Goal: Task Accomplishment & Management: Use online tool/utility

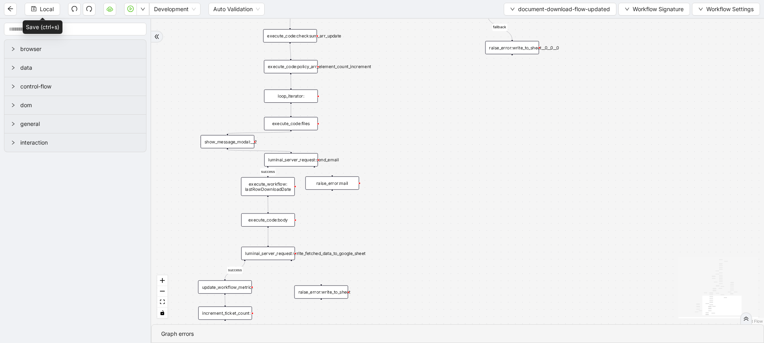
drag, startPoint x: 0, startPoint y: 0, endPoint x: 233, endPoint y: 70, distance: 243.4
click at [233, 70] on div "close_modal success fallback fallback success fallback isDownloadFileValidType …" at bounding box center [457, 171] width 613 height 305
drag, startPoint x: 203, startPoint y: 173, endPoint x: 193, endPoint y: 223, distance: 51.0
click at [193, 223] on div "close_modal success fallback fallback success fallback isDownloadFileValidType …" at bounding box center [457, 171] width 613 height 305
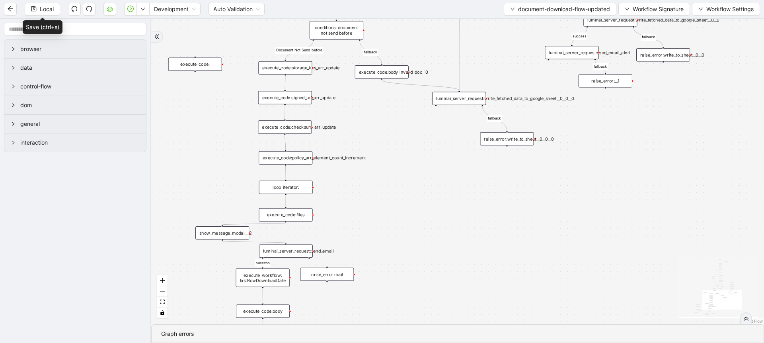
drag, startPoint x: 210, startPoint y: 123, endPoint x: 225, endPoint y: 234, distance: 111.1
click at [225, 234] on div "close_modal success fallback fallback success fallback isDownloadFileValidType …" at bounding box center [457, 171] width 613 height 305
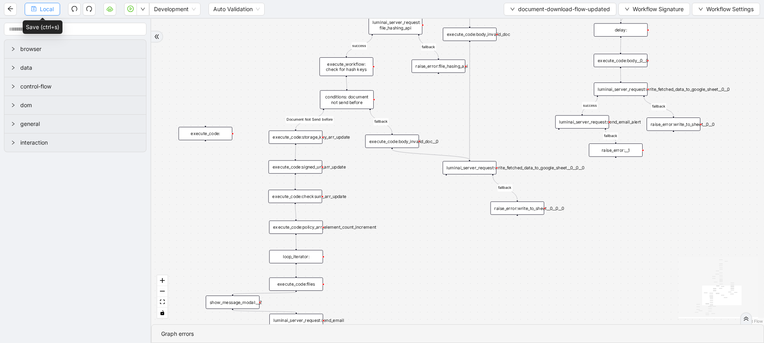
click at [47, 10] on span "Local" at bounding box center [47, 9] width 14 height 9
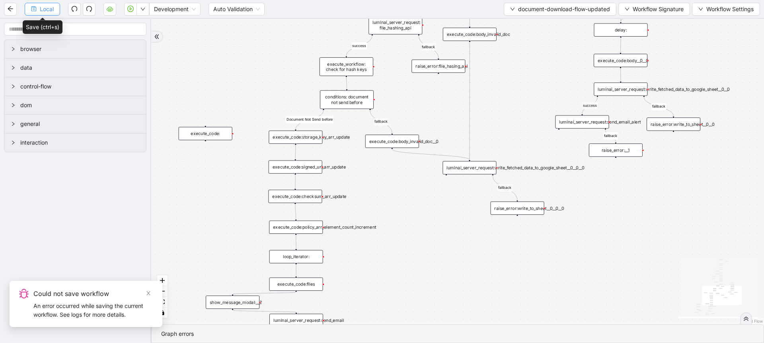
click at [47, 10] on span "Local" at bounding box center [47, 9] width 14 height 9
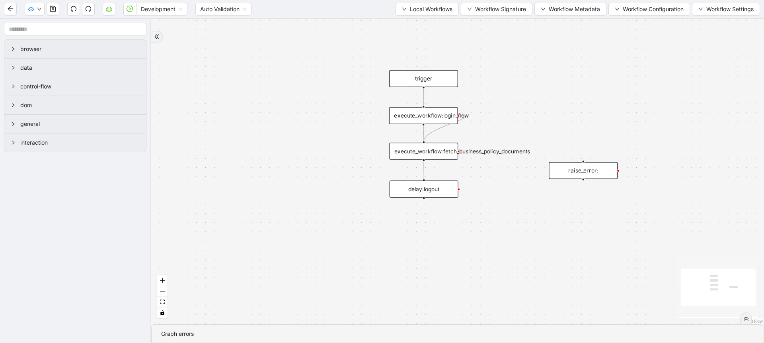
drag, startPoint x: 306, startPoint y: 94, endPoint x: 276, endPoint y: 139, distance: 54.0
click at [276, 139] on div "trigger execute_workflow:login_flow execute_workflow:fetch_business_policy_docu…" at bounding box center [457, 171] width 613 height 305
click at [52, 8] on icon "save" at bounding box center [53, 9] width 6 height 6
click at [196, 51] on div "trigger execute_workflow:login_flow execute_workflow:fetch_business_policy_docu…" at bounding box center [457, 171] width 613 height 305
click at [130, 8] on icon "play-circle" at bounding box center [130, 8] width 2 height 3
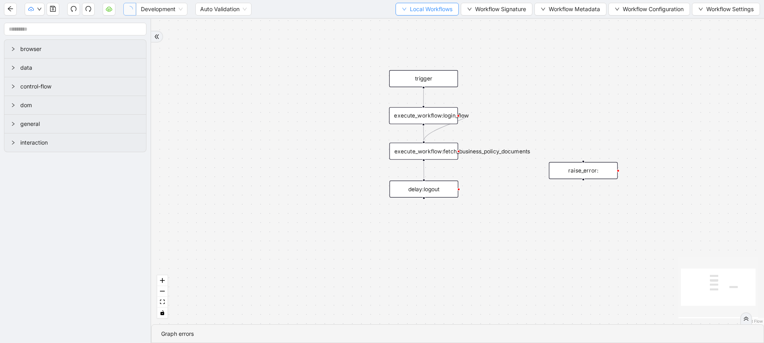
click at [419, 6] on span "Local Workflows" at bounding box center [431, 9] width 43 height 9
click at [415, 27] on span "Select" at bounding box center [423, 24] width 52 height 9
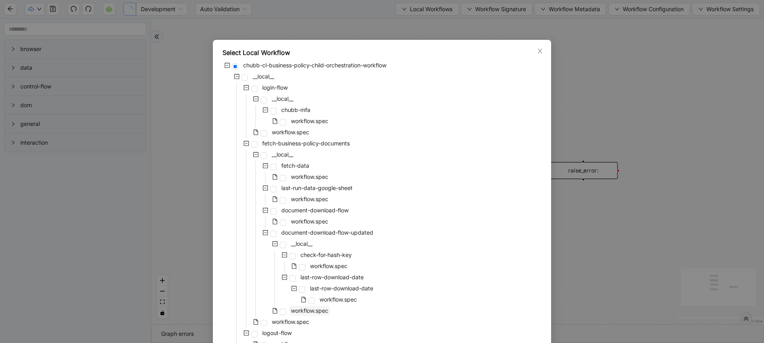
click at [319, 311] on span "workflow.spec" at bounding box center [309, 310] width 37 height 7
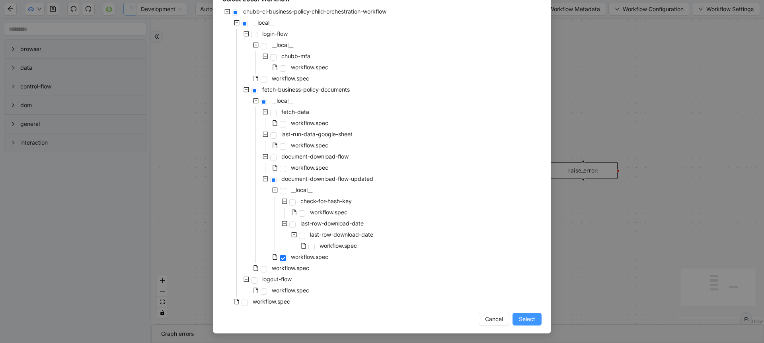
click at [537, 323] on button "Select" at bounding box center [526, 318] width 29 height 13
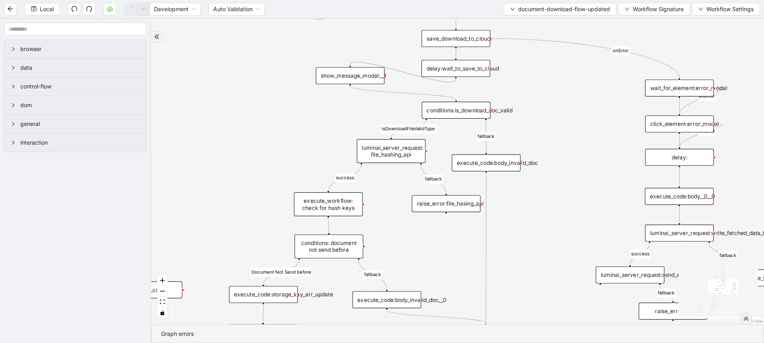
drag, startPoint x: 553, startPoint y: 199, endPoint x: 561, endPoint y: 116, distance: 83.9
click at [561, 116] on div "close_modal success fallback fallback success fallback isDownloadFileValidType …" at bounding box center [457, 171] width 613 height 305
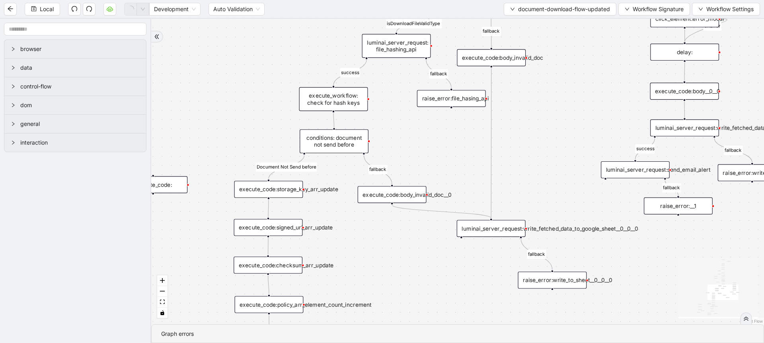
drag, startPoint x: 554, startPoint y: 212, endPoint x: 558, endPoint y: 111, distance: 101.9
click at [558, 111] on div "close_modal success fallback fallback success fallback isDownloadFileValidType …" at bounding box center [457, 171] width 613 height 305
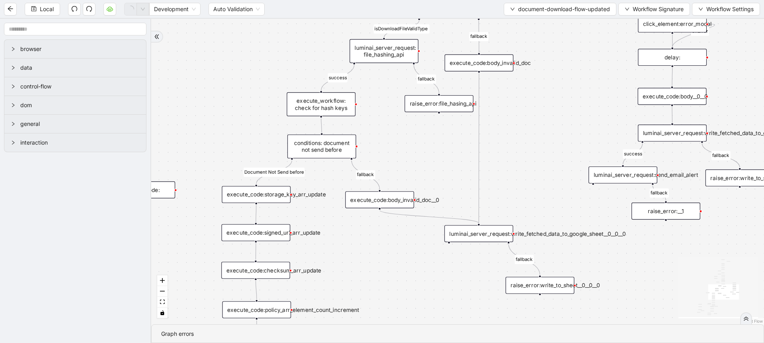
drag, startPoint x: 557, startPoint y: 169, endPoint x: 544, endPoint y: 174, distance: 13.4
click at [544, 174] on div "close_modal success fallback fallback success fallback isDownloadFileValidType …" at bounding box center [457, 171] width 613 height 305
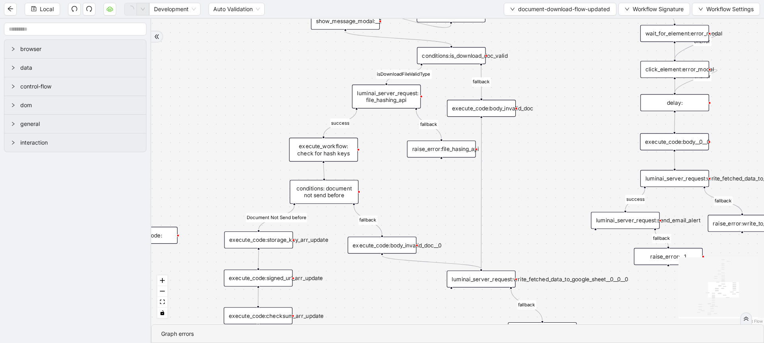
drag, startPoint x: 491, startPoint y: 118, endPoint x: 493, endPoint y: 166, distance: 47.8
click at [493, 166] on div "close_modal success fallback fallback success fallback isDownloadFileValidType …" at bounding box center [457, 171] width 613 height 305
click at [488, 111] on div "execute_code:body_invalid_doc" at bounding box center [481, 110] width 69 height 17
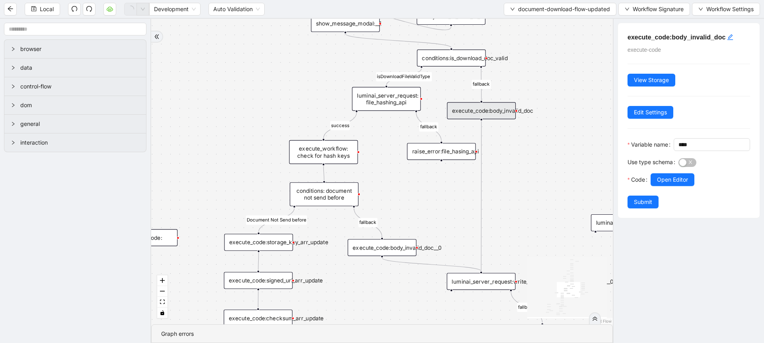
click at [460, 62] on div "conditions:is_download_doc_valid" at bounding box center [451, 57] width 69 height 17
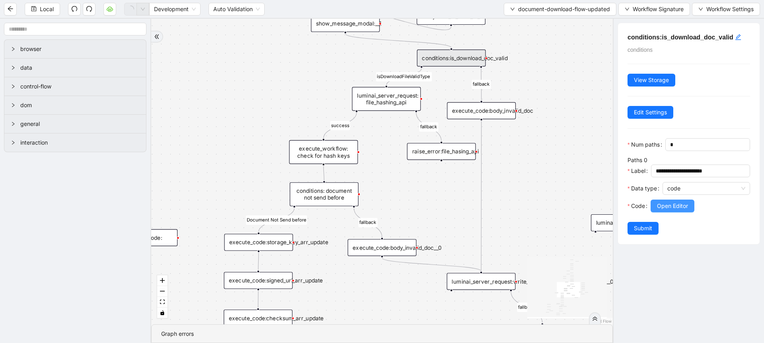
click at [663, 212] on button "Open Editor" at bounding box center [673, 205] width 44 height 13
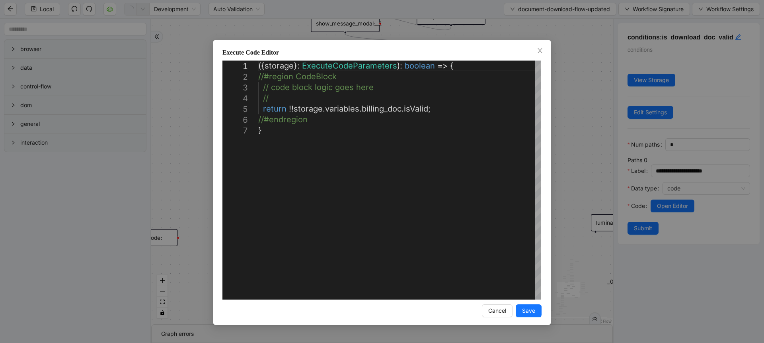
click at [607, 159] on div "**********" at bounding box center [382, 171] width 764 height 343
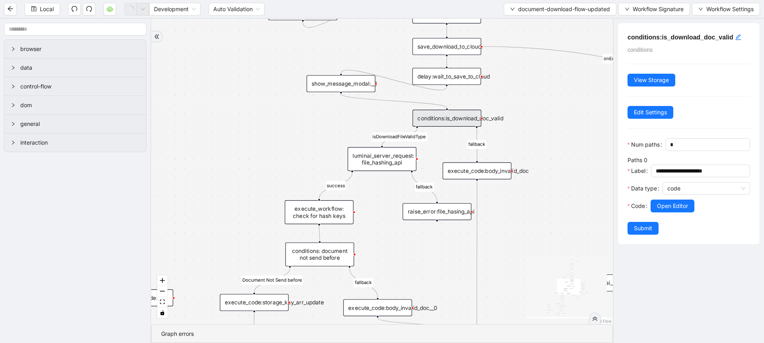
drag, startPoint x: 561, startPoint y: 131, endPoint x: 557, endPoint y: 191, distance: 60.2
click at [557, 191] on div "close_modal success fallback fallback success fallback isDownloadFileValidType …" at bounding box center [382, 171] width 462 height 305
click at [668, 210] on span "Open Editor" at bounding box center [672, 205] width 31 height 9
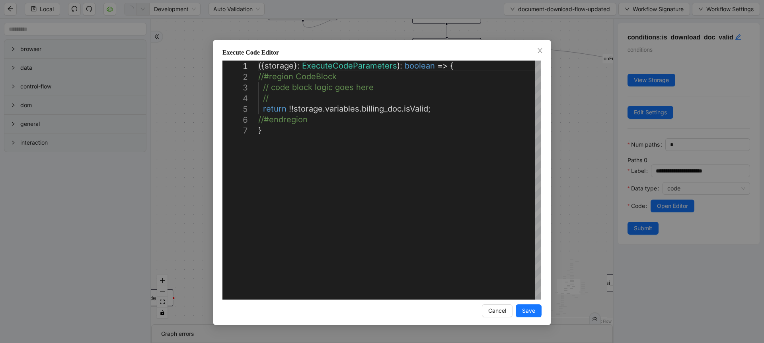
click at [588, 154] on div "**********" at bounding box center [382, 171] width 764 height 343
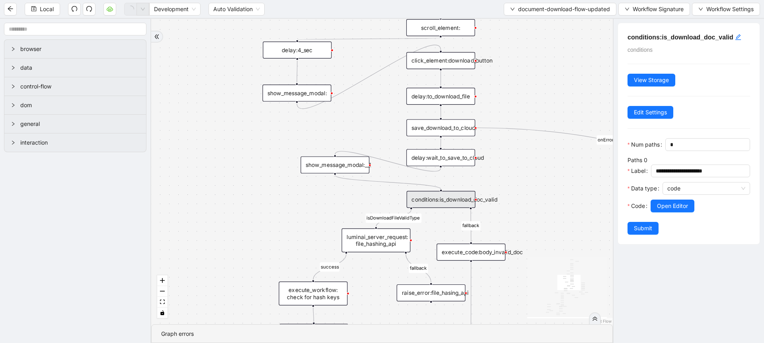
drag, startPoint x: 588, startPoint y: 154, endPoint x: 582, endPoint y: 236, distance: 81.4
click at [582, 236] on div "close_modal success fallback fallback success fallback isDownloadFileValidType …" at bounding box center [382, 171] width 462 height 305
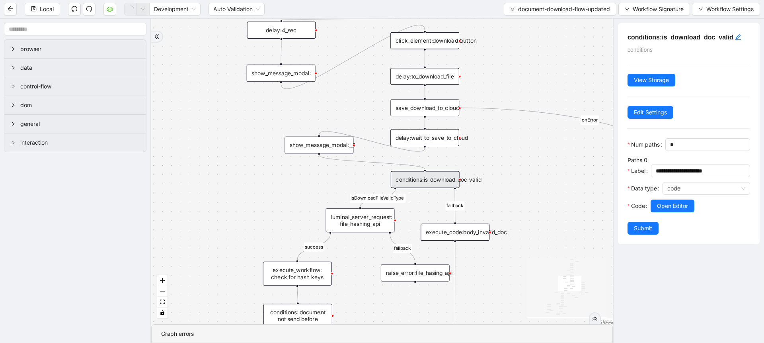
drag, startPoint x: 510, startPoint y: 89, endPoint x: 491, endPoint y: 66, distance: 29.7
click at [491, 66] on div "close_modal success fallback fallback success fallback isDownloadFileValidType …" at bounding box center [382, 171] width 462 height 305
click at [338, 150] on div "show_message_modal:__1" at bounding box center [316, 141] width 69 height 17
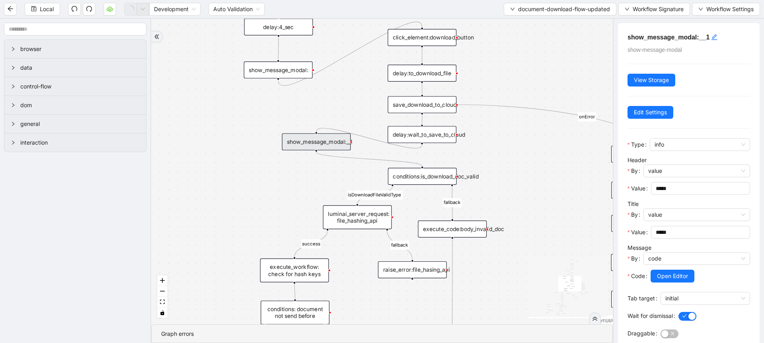
click at [411, 172] on div "conditions:is_download_doc_valid" at bounding box center [422, 176] width 69 height 17
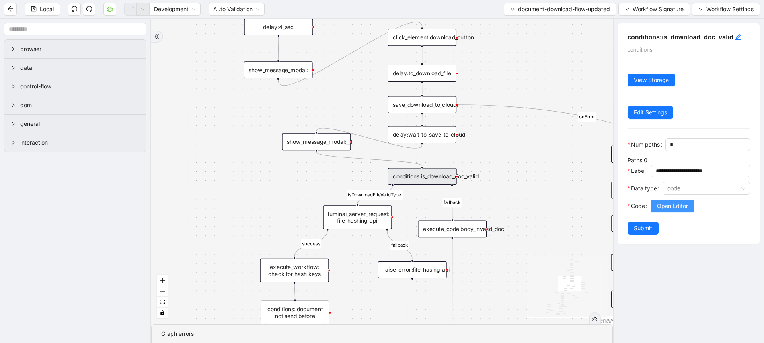
click at [655, 212] on button "Open Editor" at bounding box center [673, 205] width 44 height 13
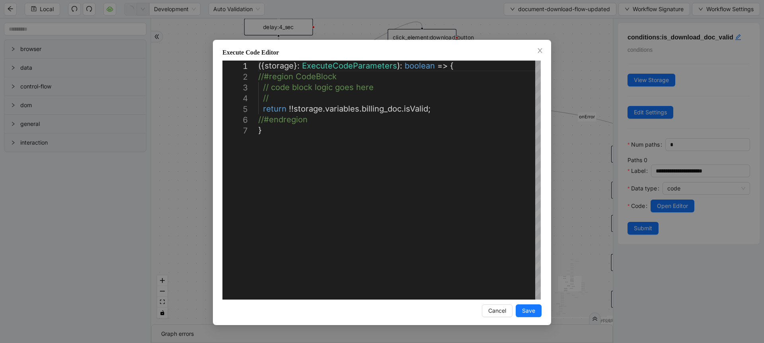
click at [586, 149] on div "**********" at bounding box center [382, 171] width 764 height 343
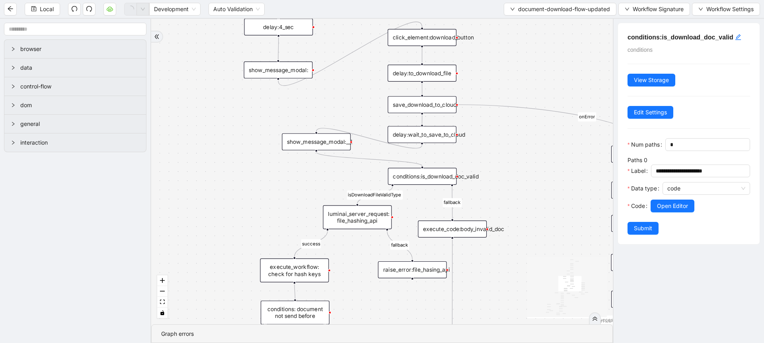
click at [344, 141] on div "show_message_modal:__1" at bounding box center [316, 141] width 69 height 17
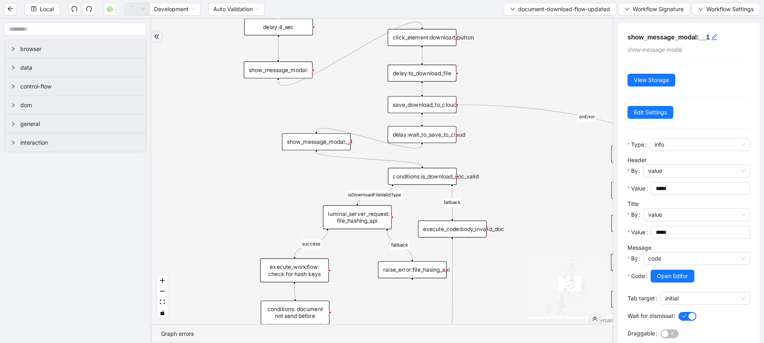
click at [424, 131] on div "delay:wait_to_save_to_cloud" at bounding box center [422, 134] width 69 height 17
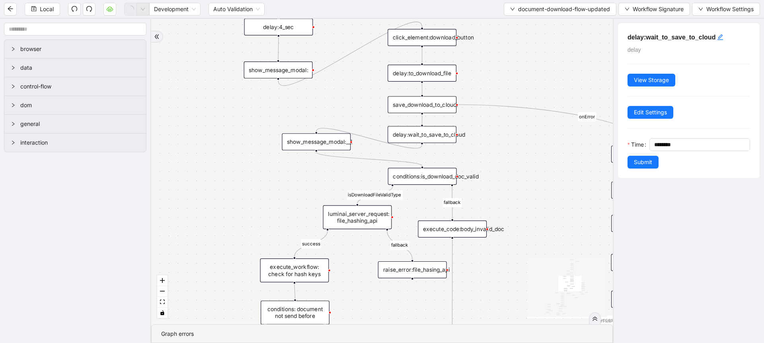
click at [426, 109] on div "save_download_to_cloud:" at bounding box center [422, 104] width 69 height 17
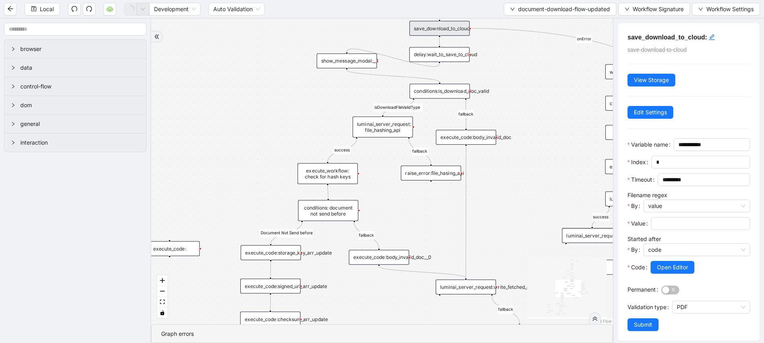
drag, startPoint x: 512, startPoint y: 207, endPoint x: 517, endPoint y: 118, distance: 89.3
click at [517, 118] on div "close_modal success fallback fallback success fallback isDownloadFileValidType …" at bounding box center [382, 171] width 462 height 305
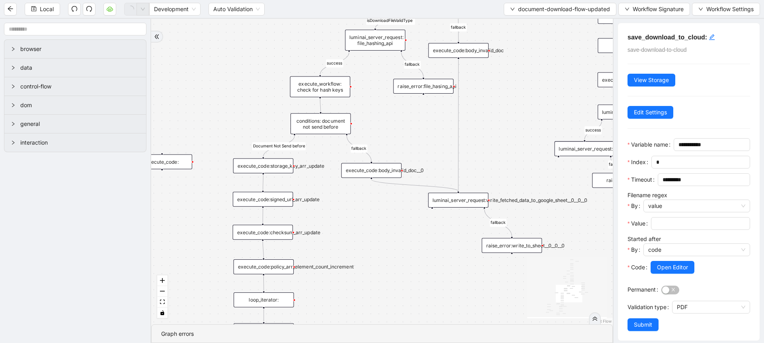
drag, startPoint x: 518, startPoint y: 218, endPoint x: 511, endPoint y: 132, distance: 87.1
click at [511, 132] on div "close_modal success fallback fallback success fallback isDownloadFileValidType …" at bounding box center [382, 171] width 462 height 305
click at [445, 203] on div "luminai_server_request:write_fetched_data_to_google_sheet__0__0__0" at bounding box center [458, 200] width 60 height 15
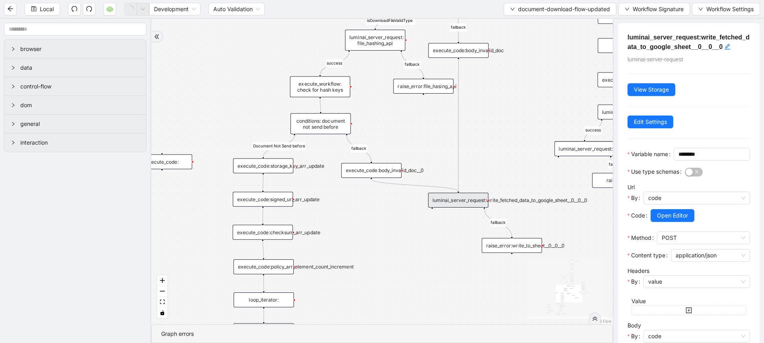
click at [656, 209] on div at bounding box center [696, 206] width 107 height 5
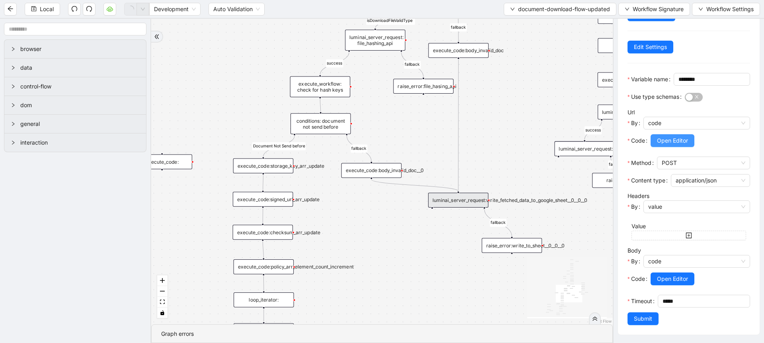
click at [662, 134] on button "Open Editor" at bounding box center [673, 140] width 44 height 13
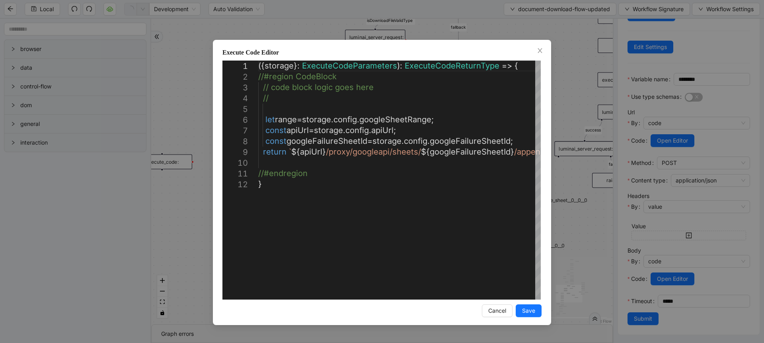
click at [636, 149] on div "**********" at bounding box center [382, 171] width 764 height 343
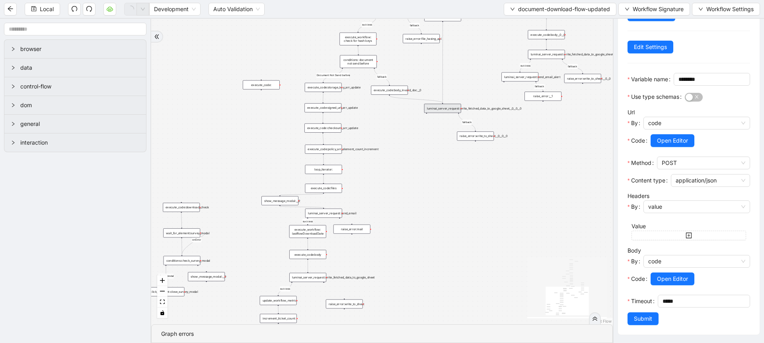
drag, startPoint x: 423, startPoint y: 259, endPoint x: 421, endPoint y: 143, distance: 116.2
click at [421, 143] on div "close_modal success fallback fallback success fallback isDownloadFileValidType …" at bounding box center [382, 171] width 462 height 305
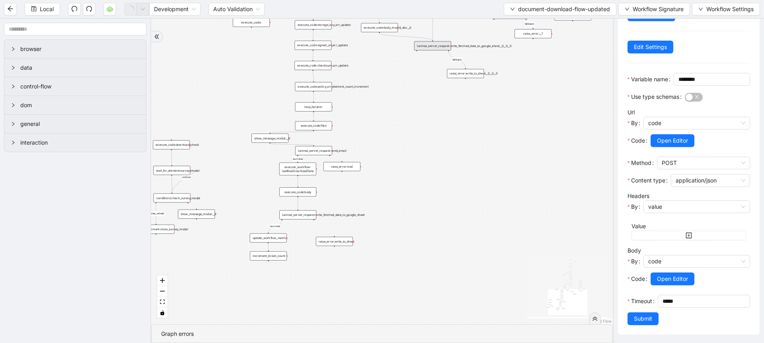
drag, startPoint x: 426, startPoint y: 224, endPoint x: 416, endPoint y: 163, distance: 61.7
click at [416, 163] on div "close_modal success fallback fallback success fallback isDownloadFileValidType …" at bounding box center [382, 171] width 462 height 305
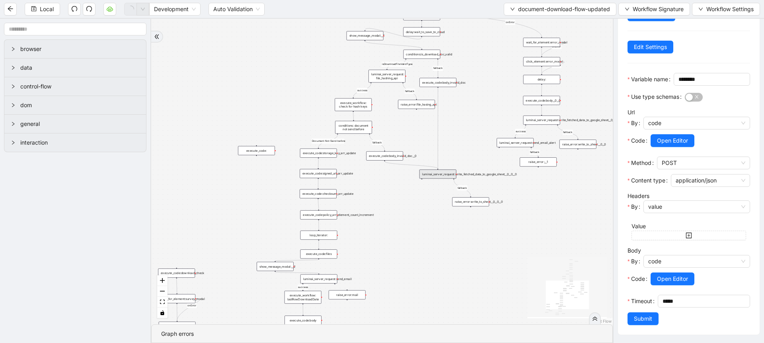
drag, startPoint x: 380, startPoint y: 116, endPoint x: 398, endPoint y: 265, distance: 149.6
click at [398, 265] on div "close_modal success fallback fallback success fallback isDownloadFileValidType …" at bounding box center [382, 171] width 462 height 305
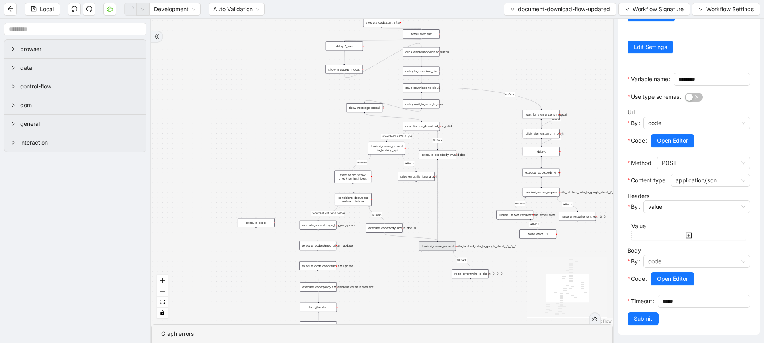
drag, startPoint x: 465, startPoint y: 154, endPoint x: 448, endPoint y: 227, distance: 75.0
click at [448, 227] on div "close_modal success fallback fallback success fallback isDownloadFileValidType …" at bounding box center [382, 171] width 462 height 305
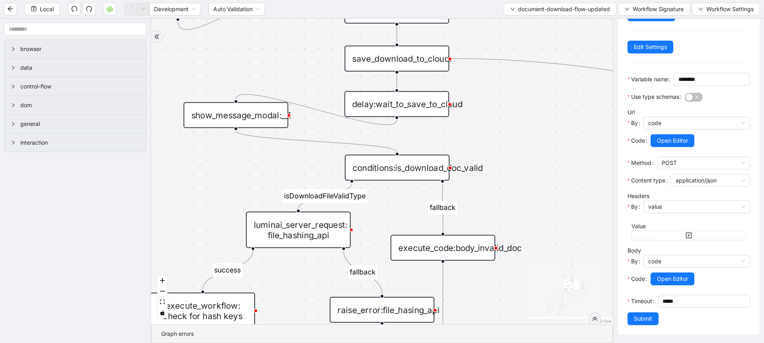
click at [423, 69] on div "save_download_to_cloud:" at bounding box center [397, 59] width 105 height 26
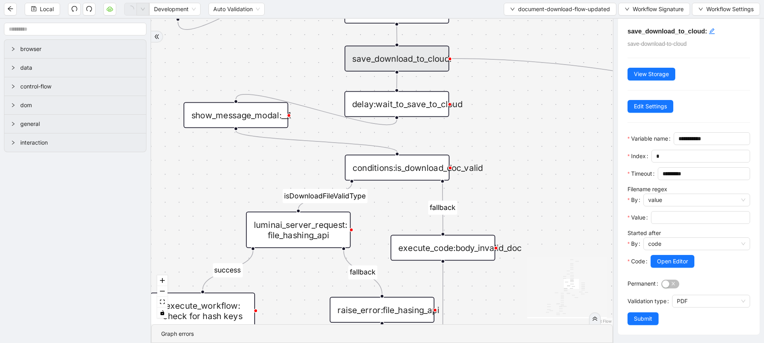
scroll to position [0, 0]
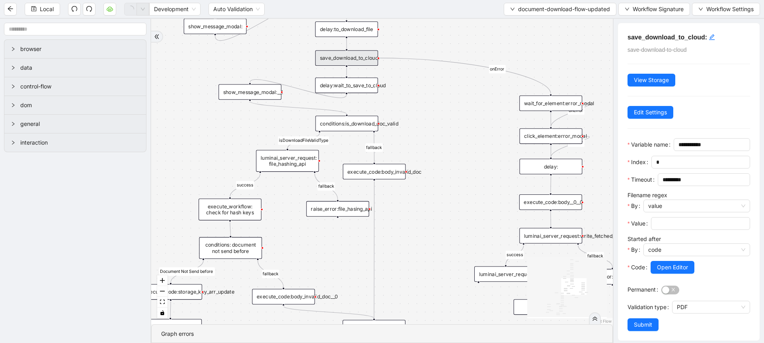
drag, startPoint x: 546, startPoint y: 177, endPoint x: 436, endPoint y: 129, distance: 119.7
click at [436, 129] on div "close_modal success fallback fallback success fallback isDownloadFileValidType …" at bounding box center [382, 171] width 462 height 305
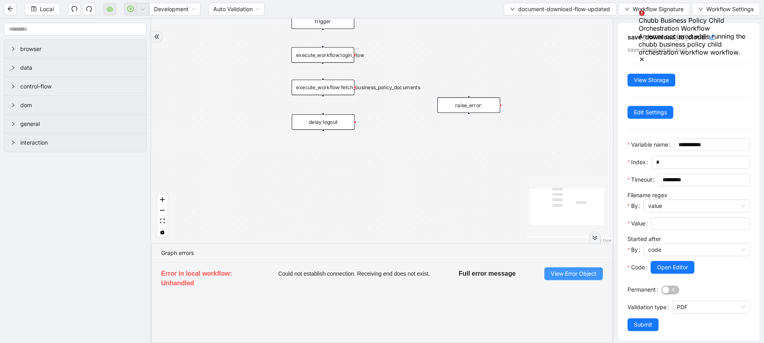
click at [576, 274] on span "View Error Object" at bounding box center [574, 273] width 46 height 9
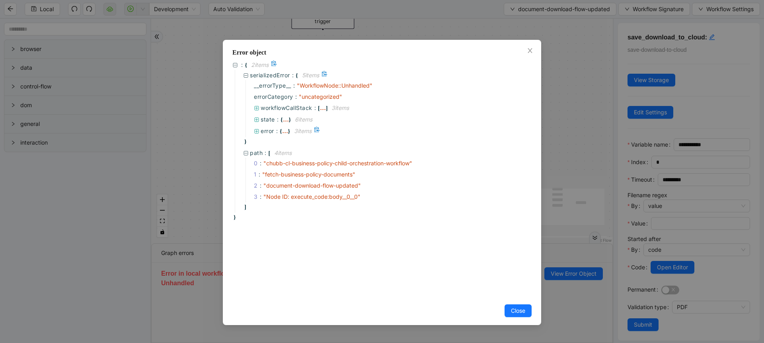
click at [283, 131] on div "..." at bounding box center [285, 131] width 6 height 4
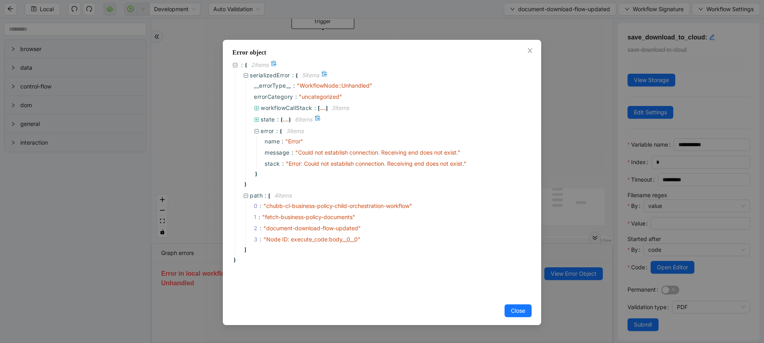
click at [284, 119] on div "..." at bounding box center [286, 119] width 6 height 4
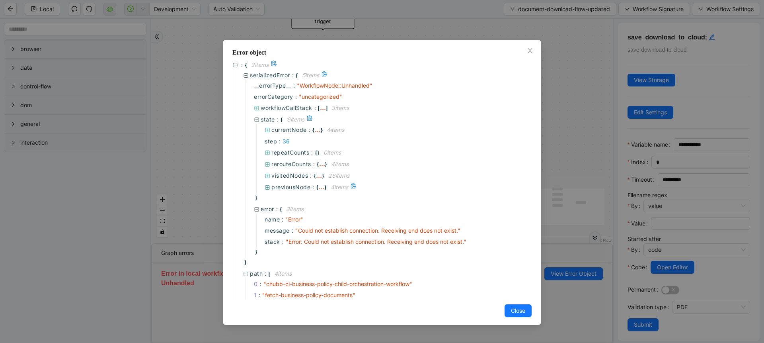
click at [323, 184] on div "previousNode : { ... } 4 item s" at bounding box center [391, 187] width 271 height 12
click at [323, 185] on div "..." at bounding box center [321, 187] width 6 height 4
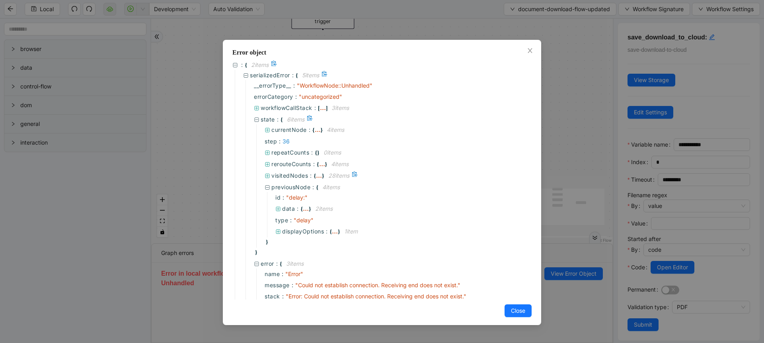
click at [318, 175] on div "..." at bounding box center [319, 175] width 6 height 4
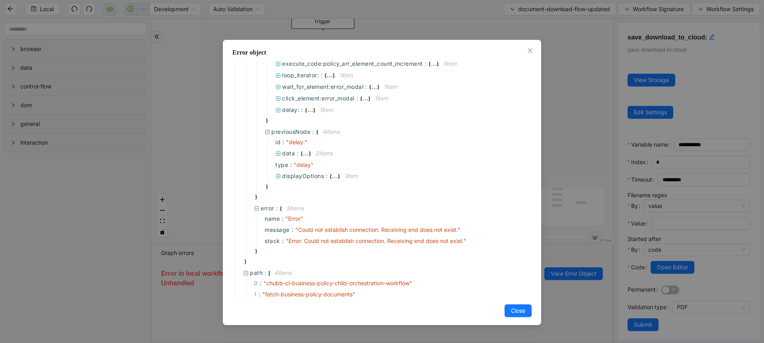
scroll to position [286, 0]
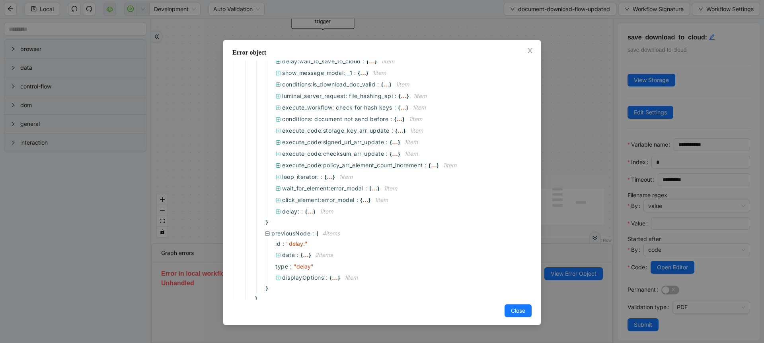
click at [172, 173] on div "Error object : { 2 item s serializedError : { 5 item s __errorType__ : " Workfl…" at bounding box center [382, 171] width 764 height 343
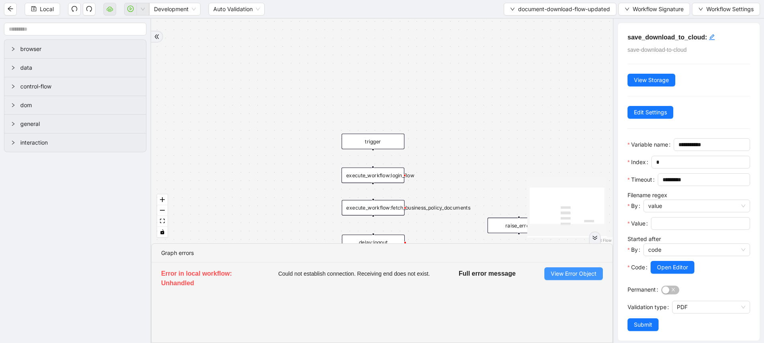
drag, startPoint x: 501, startPoint y: 86, endPoint x: 583, endPoint y: 276, distance: 206.9
click at [583, 276] on section "trigger execute_workflow:login_flow execute_workflow:fetch_business_policy_docu…" at bounding box center [382, 181] width 462 height 324
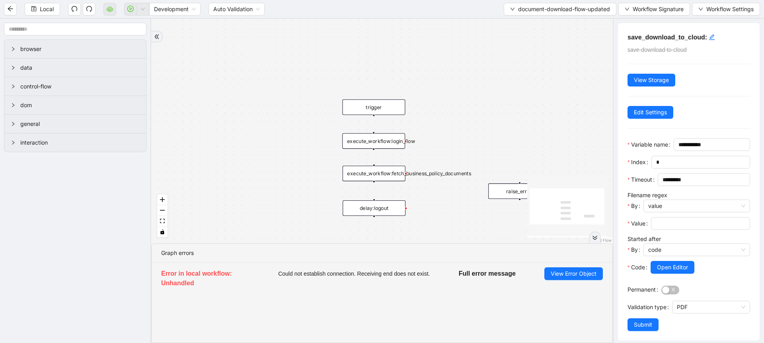
drag, startPoint x: 523, startPoint y: 183, endPoint x: 491, endPoint y: 79, distance: 108.5
click at [491, 79] on div "trigger execute_workflow:login_flow execute_workflow:fetch_business_policy_docu…" at bounding box center [382, 131] width 462 height 224
click at [520, 13] on span "document-download-flow-updated" at bounding box center [564, 9] width 92 height 9
click at [517, 24] on span "Select" at bounding box center [558, 24] width 101 height 9
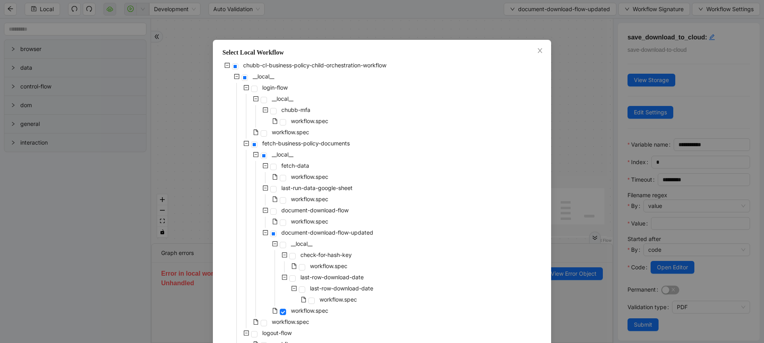
scroll to position [54, 0]
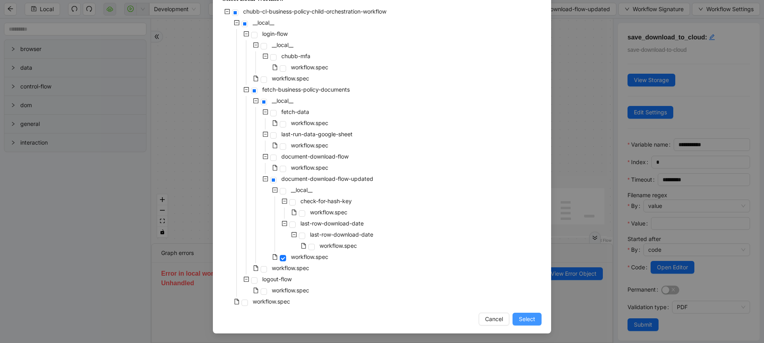
click at [527, 320] on span "Select" at bounding box center [527, 318] width 16 height 9
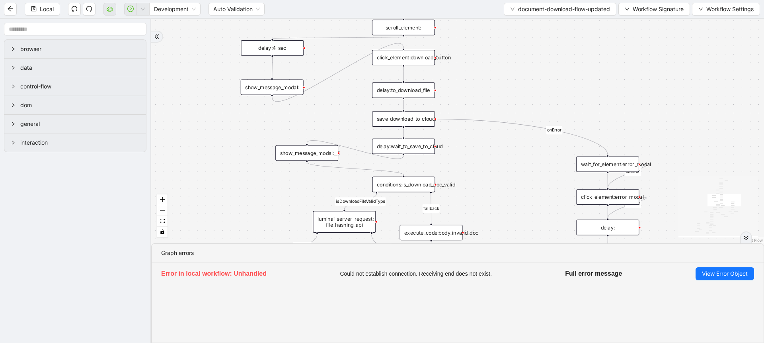
drag, startPoint x: 477, startPoint y: 227, endPoint x: 482, endPoint y: 118, distance: 108.7
click at [482, 118] on div "close_modal success fallback fallback success fallback isDownloadFileValidType …" at bounding box center [457, 131] width 613 height 224
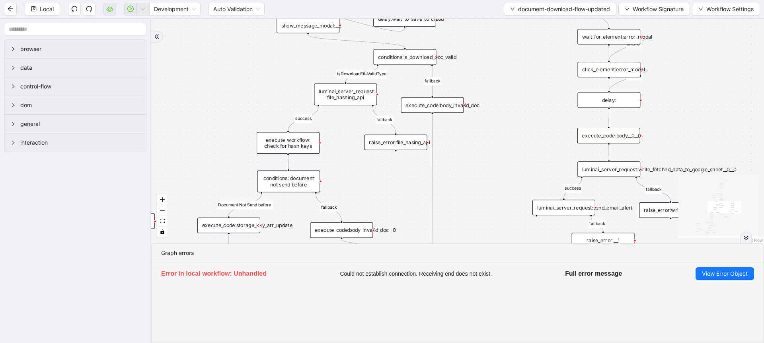
drag, startPoint x: 498, startPoint y: 195, endPoint x: 501, endPoint y: 79, distance: 115.8
click at [501, 79] on div "close_modal success fallback fallback success fallback isDownloadFileValidType …" at bounding box center [457, 131] width 613 height 224
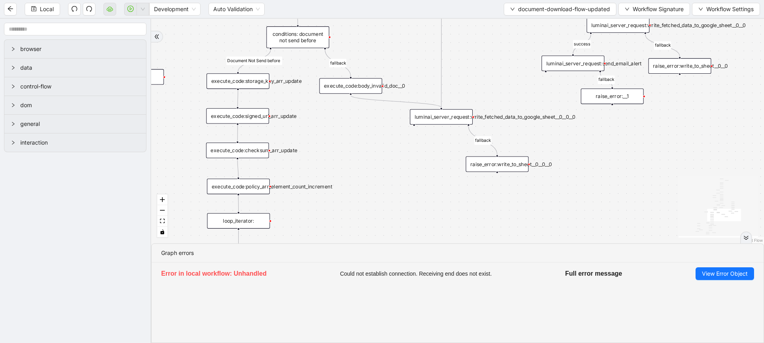
drag, startPoint x: 346, startPoint y: 212, endPoint x: 361, endPoint y: 118, distance: 95.9
click at [361, 118] on div "close_modal success fallback fallback success fallback isDownloadFileValidType …" at bounding box center [457, 131] width 613 height 224
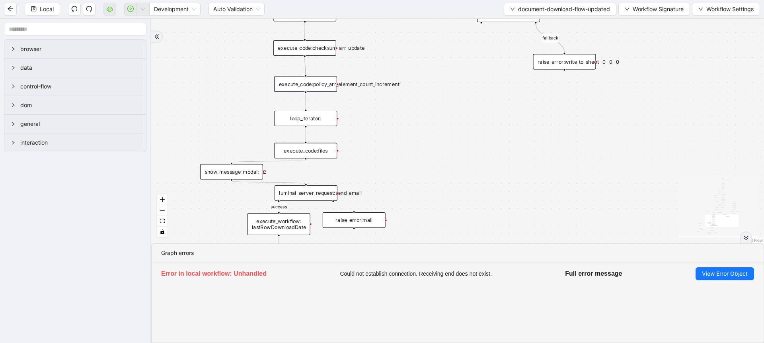
drag, startPoint x: 366, startPoint y: 210, endPoint x: 427, endPoint y: 130, distance: 99.9
click at [427, 130] on div "close_modal success fallback fallback success fallback isDownloadFileValidType …" at bounding box center [457, 131] width 613 height 224
click at [702, 275] on span "View Error Object" at bounding box center [725, 273] width 46 height 9
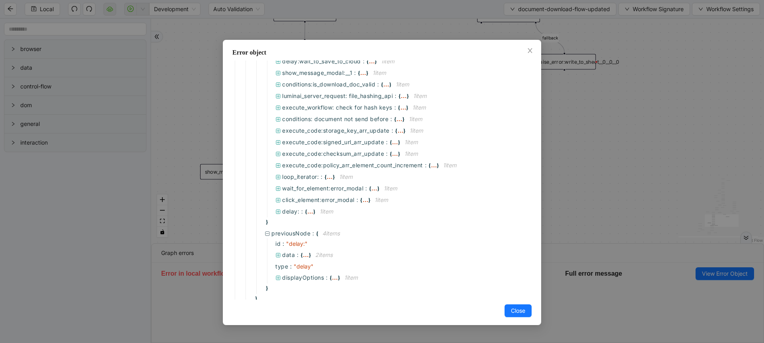
click at [557, 157] on div "Error object : { 2 item s serializedError : { 5 item s __errorType__ : " Workfl…" at bounding box center [382, 171] width 764 height 343
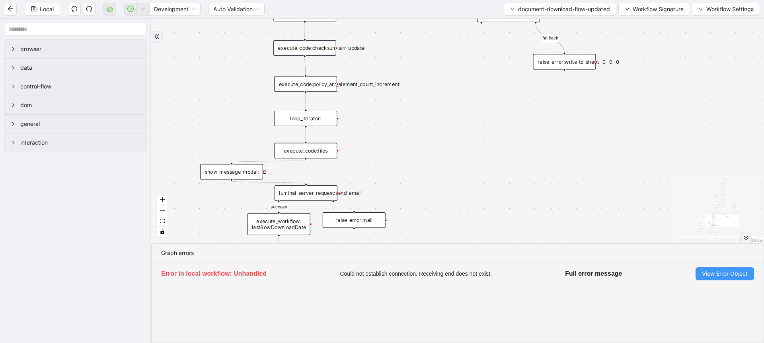
click at [719, 277] on span "View Error Object" at bounding box center [725, 273] width 46 height 9
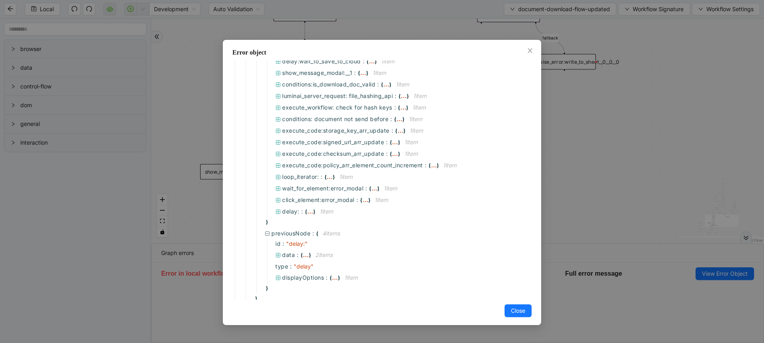
click at [668, 194] on div "Error object : { 2 item s serializedError : { 5 item s __errorType__ : " Workfl…" at bounding box center [382, 171] width 764 height 343
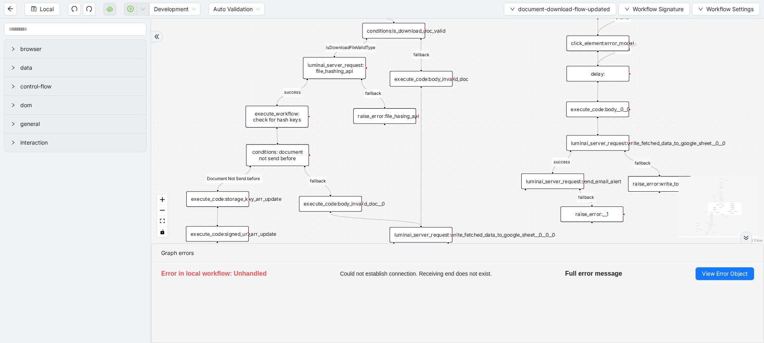
drag, startPoint x: 676, startPoint y: 114, endPoint x: 589, endPoint y: 334, distance: 236.8
click at [589, 334] on section "close_modal success fallback fallback success fallback isDownloadFileValidType …" at bounding box center [457, 181] width 613 height 324
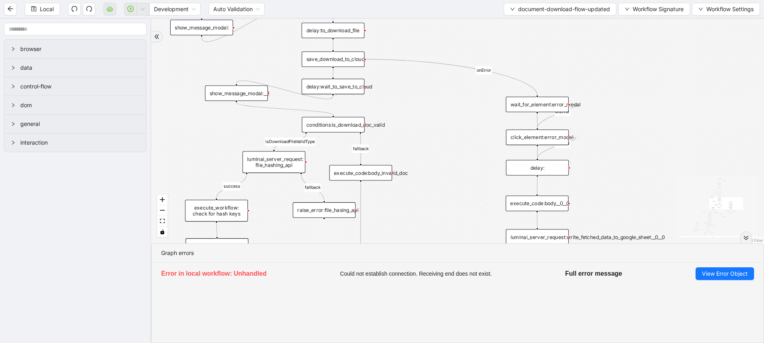
drag, startPoint x: 650, startPoint y: 63, endPoint x: 590, endPoint y: 156, distance: 110.5
click at [590, 156] on div "close_modal success fallback fallback success fallback isDownloadFileValidType …" at bounding box center [457, 131] width 613 height 224
click at [705, 278] on button "View Error Object" at bounding box center [724, 273] width 58 height 13
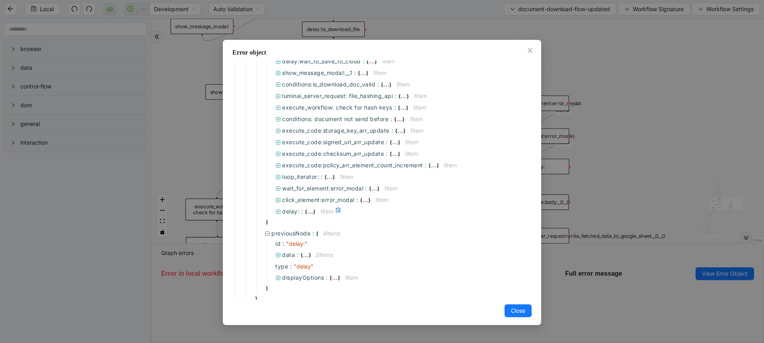
click at [302, 207] on span ":" at bounding box center [302, 211] width 2 height 9
click at [617, 112] on div "Error object : { 2 item s serializedError : { 5 item s __errorType__ : " Workfl…" at bounding box center [382, 171] width 764 height 343
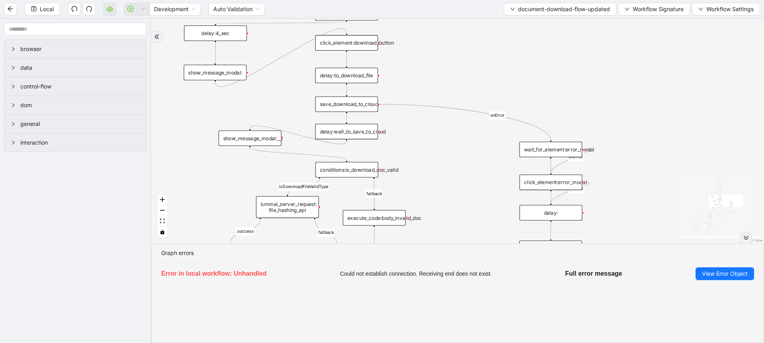
drag, startPoint x: 466, startPoint y: 131, endPoint x: 479, endPoint y: 177, distance: 48.0
click at [479, 177] on div "close_modal success fallback fallback success fallback isDownloadFileValidType …" at bounding box center [457, 131] width 613 height 224
click at [362, 109] on div "save_download_to_cloud:" at bounding box center [346, 104] width 63 height 16
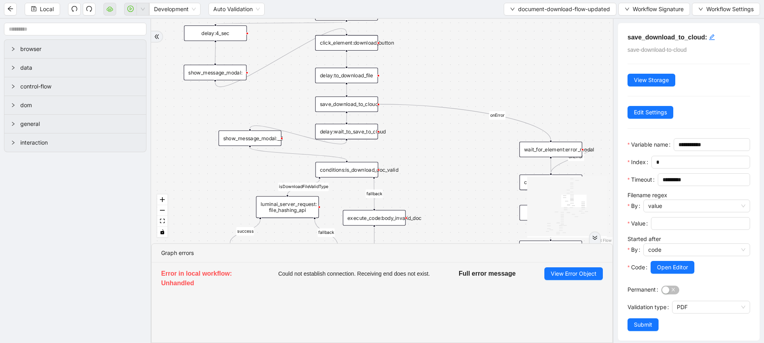
click at [339, 80] on div "delay:to_download_file" at bounding box center [346, 76] width 63 height 16
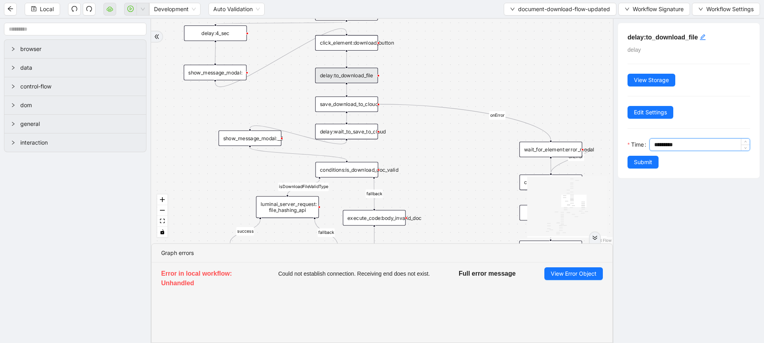
click at [661, 147] on input "*********" at bounding box center [701, 144] width 95 height 12
type input "*********"
click at [653, 166] on button "Submit" at bounding box center [642, 162] width 31 height 13
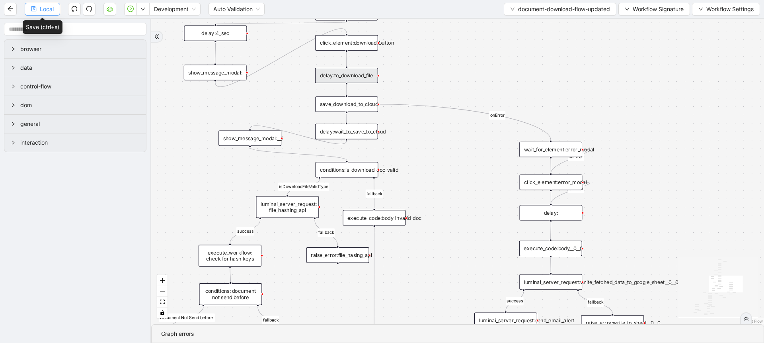
click at [40, 12] on span "Local" at bounding box center [47, 9] width 14 height 9
click at [249, 139] on div "show_message_modal:__1" at bounding box center [249, 138] width 63 height 16
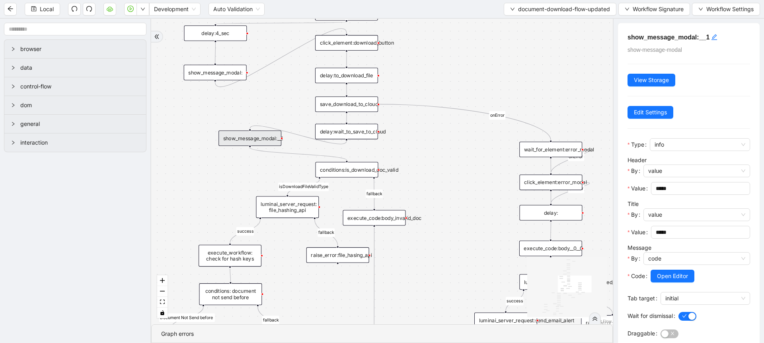
click at [249, 139] on div "show_message_modal:__1" at bounding box center [249, 138] width 63 height 16
click at [673, 305] on div at bounding box center [705, 306] width 90 height 5
click at [683, 300] on span "initial" at bounding box center [705, 298] width 80 height 12
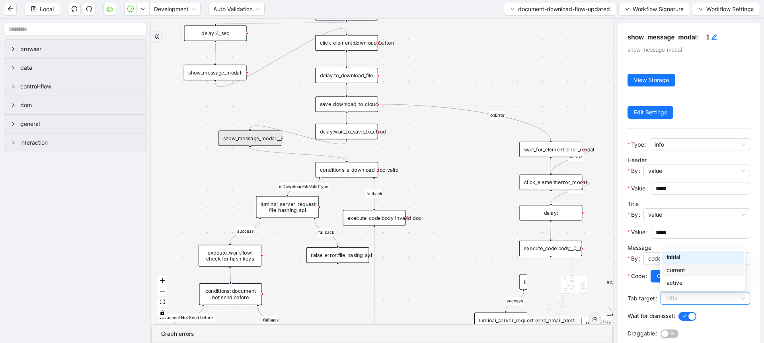
click at [671, 272] on div "current" at bounding box center [702, 269] width 72 height 9
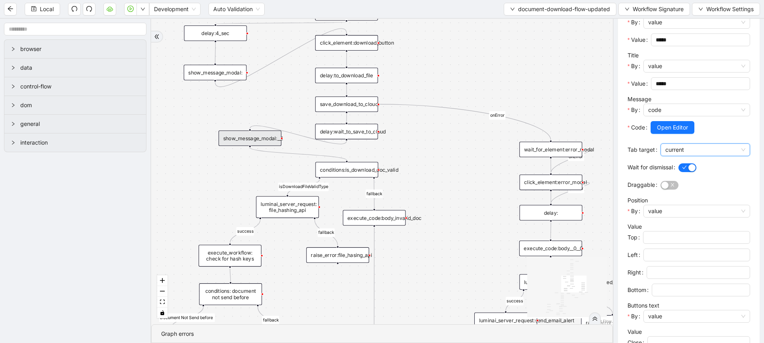
scroll to position [190, 0]
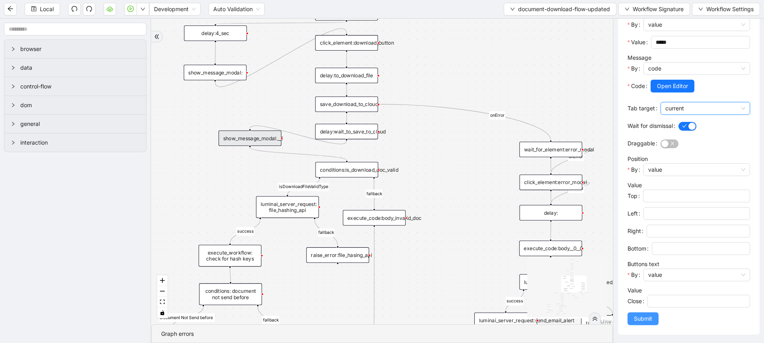
click at [639, 321] on span "Submit" at bounding box center [643, 318] width 18 height 9
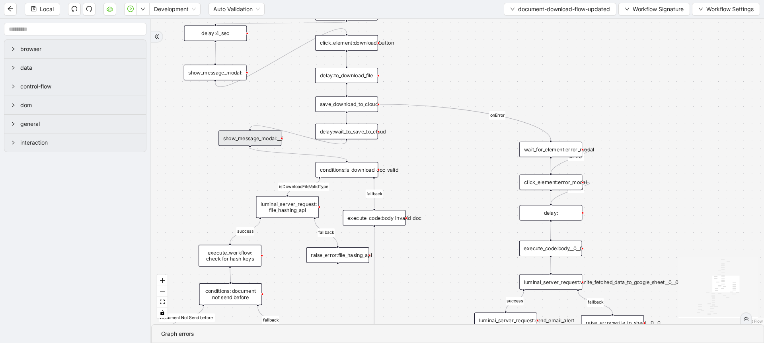
scroll to position [0, 0]
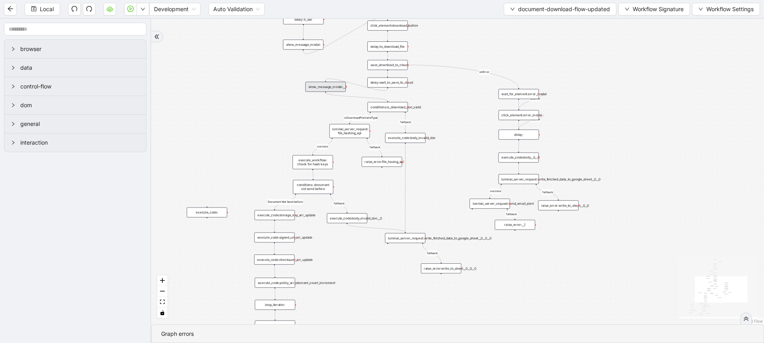
drag, startPoint x: 422, startPoint y: 281, endPoint x: 430, endPoint y: 162, distance: 119.6
click at [430, 162] on div "close_modal success fallback fallback success fallback isDownloadFileValidType …" at bounding box center [457, 171] width 613 height 305
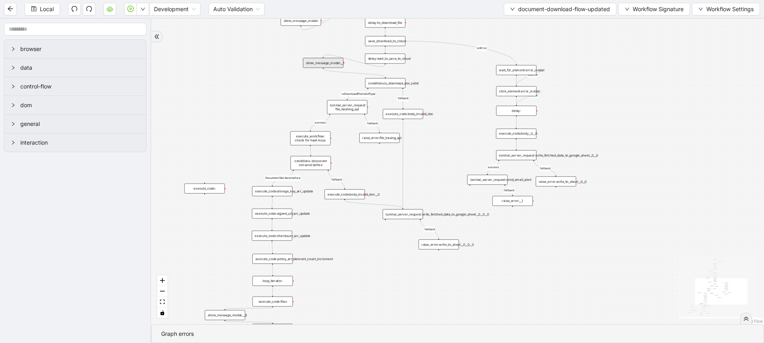
drag, startPoint x: 430, startPoint y: 162, endPoint x: 438, endPoint y: 142, distance: 21.9
click at [438, 142] on div "close_modal success fallback fallback success fallback isDownloadFileValidType …" at bounding box center [457, 171] width 613 height 305
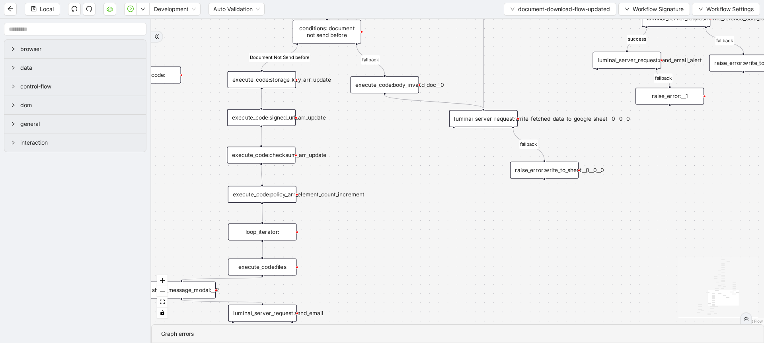
drag, startPoint x: 328, startPoint y: 238, endPoint x: 357, endPoint y: 112, distance: 128.7
click at [357, 112] on div "close_modal success fallback fallback success fallback isDownloadFileValidType …" at bounding box center [457, 171] width 613 height 305
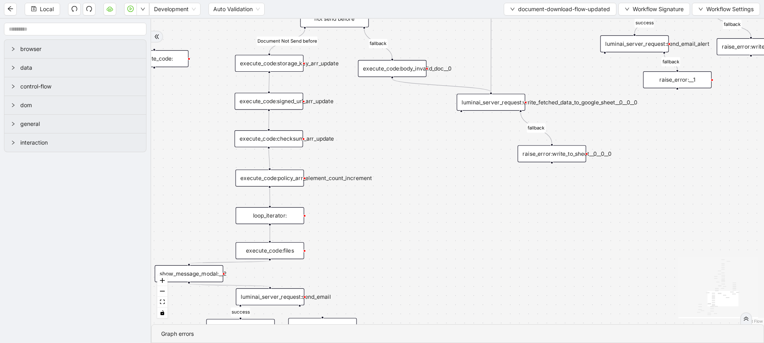
drag, startPoint x: 371, startPoint y: 213, endPoint x: 385, endPoint y: 199, distance: 20.3
click at [385, 199] on div "close_modal success fallback fallback success fallback isDownloadFileValidType …" at bounding box center [457, 171] width 613 height 305
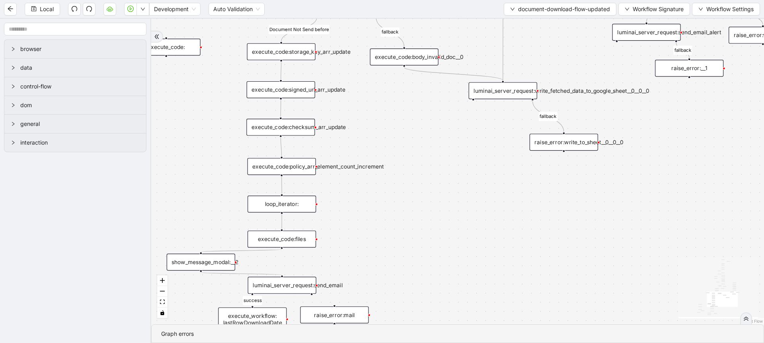
click at [216, 261] on div "show_message_modal:__2" at bounding box center [201, 261] width 68 height 17
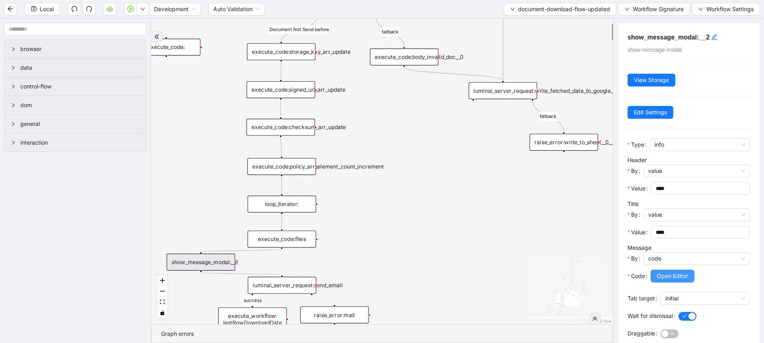
click at [660, 276] on span "Open Editor" at bounding box center [672, 275] width 31 height 9
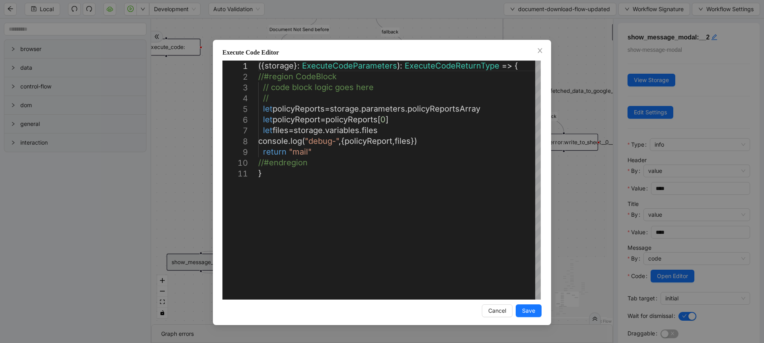
click at [575, 241] on div "**********" at bounding box center [382, 171] width 764 height 343
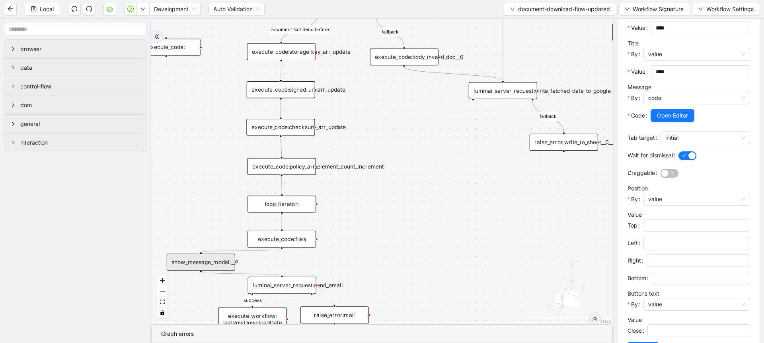
scroll to position [190, 0]
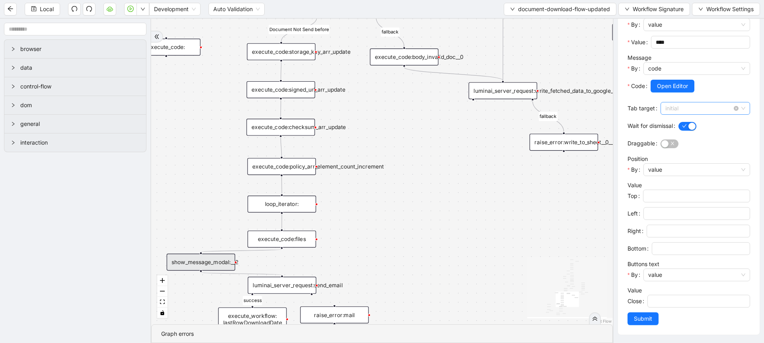
click at [717, 113] on span "initial" at bounding box center [705, 108] width 80 height 12
click at [684, 141] on div "current" at bounding box center [703, 137] width 82 height 13
click at [684, 141] on div at bounding box center [705, 142] width 90 height 9
click at [633, 318] on button "Submit" at bounding box center [642, 318] width 31 height 13
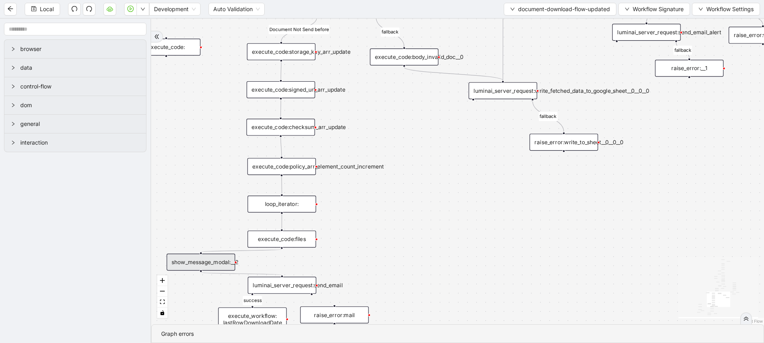
scroll to position [0, 0]
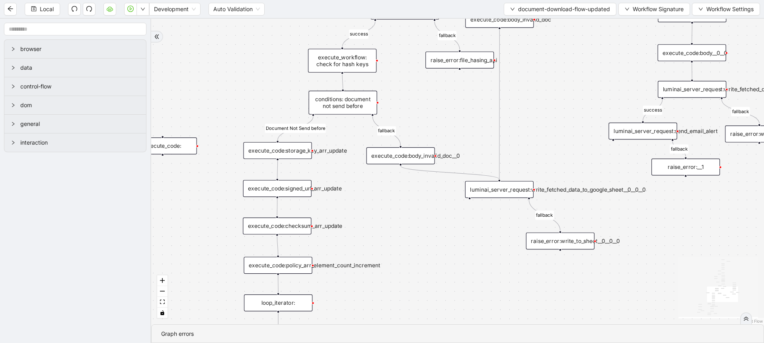
drag, startPoint x: 478, startPoint y: 226, endPoint x: 474, endPoint y: 325, distance: 100.0
click at [474, 325] on section "close_modal success fallback fallback success fallback isDownloadFileValidType …" at bounding box center [457, 181] width 613 height 324
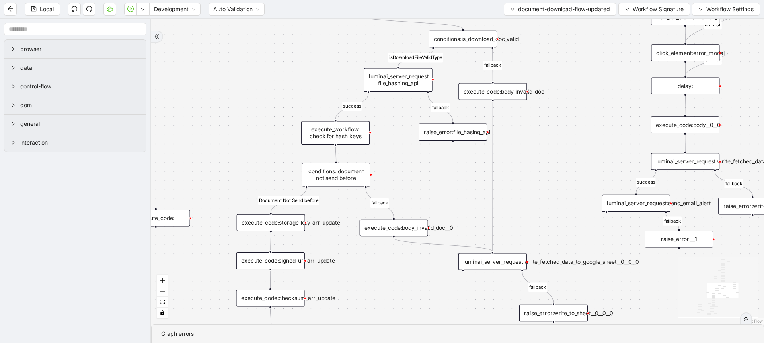
drag, startPoint x: 536, startPoint y: 160, endPoint x: 530, endPoint y: 231, distance: 71.1
click at [530, 231] on div "close_modal success fallback fallback success fallback isDownloadFileValidType …" at bounding box center [457, 171] width 613 height 305
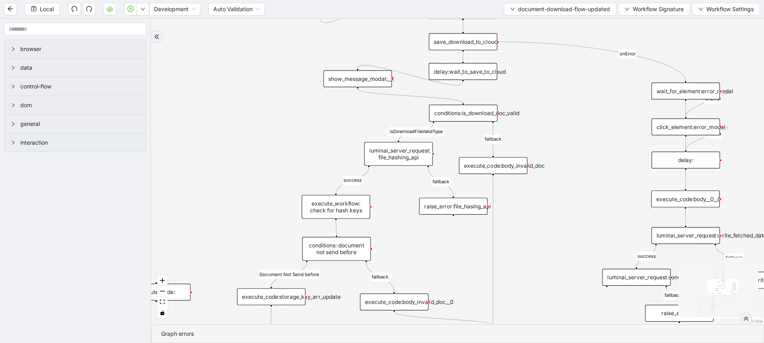
drag, startPoint x: 399, startPoint y: 127, endPoint x: 402, endPoint y: 206, distance: 79.3
click at [402, 206] on div "close_modal success fallback fallback success fallback isDownloadFileValidType …" at bounding box center [457, 171] width 613 height 305
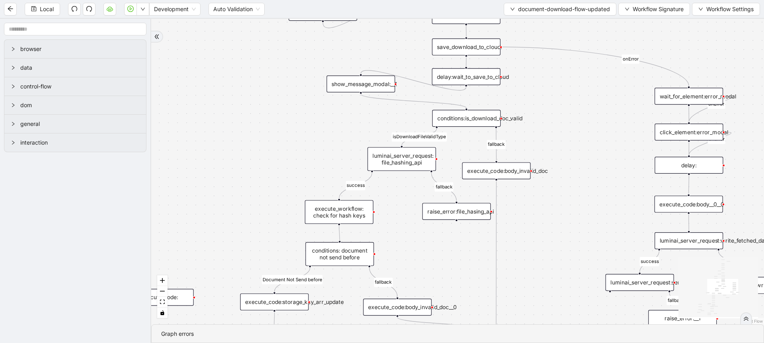
click at [422, 136] on rect "Edge from conditions:is_download_doc_valid to luminai_server_request: file_hash…" at bounding box center [419, 136] width 55 height 9
drag, startPoint x: 436, startPoint y: 127, endPoint x: 298, endPoint y: 125, distance: 137.7
click at [298, 125] on div "close_modal success fallback fallback success fallback Document Not Send before…" at bounding box center [457, 171] width 613 height 305
click at [346, 77] on div "show_message_modal:__1" at bounding box center [361, 84] width 68 height 17
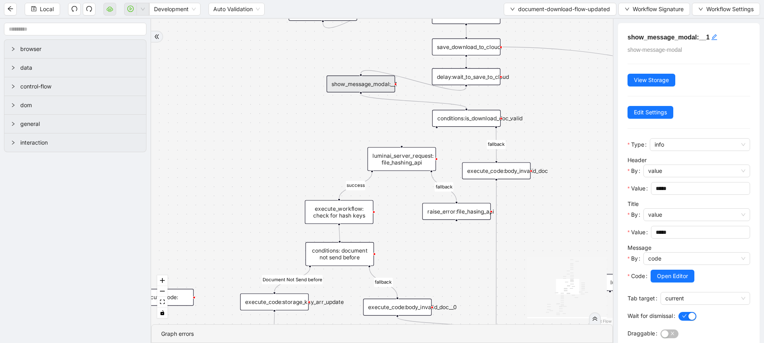
click at [294, 113] on div "close_modal success fallback fallback success fallback Document Not Send before…" at bounding box center [382, 171] width 462 height 305
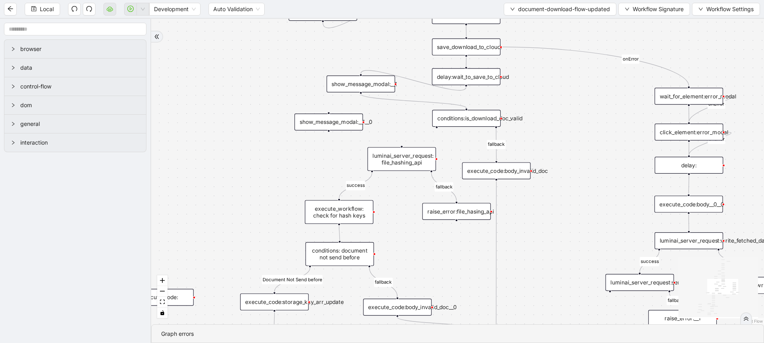
click at [315, 124] on div "show_message_modal:__1__0" at bounding box center [328, 121] width 68 height 17
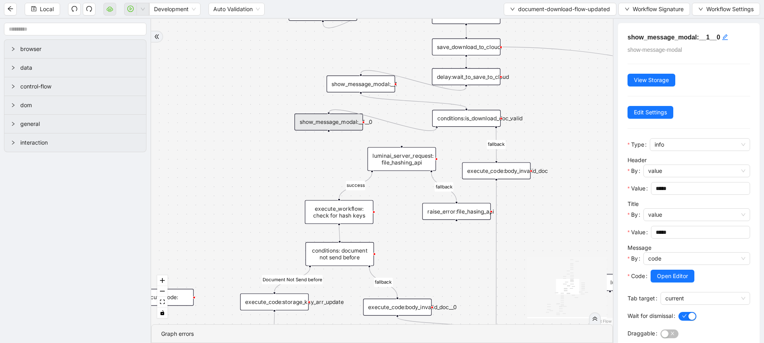
drag, startPoint x: 436, startPoint y: 127, endPoint x: 327, endPoint y: 133, distance: 109.2
click at [324, 113] on div "close_modal success fallback fallback success fallback Document Not Send before…" at bounding box center [382, 171] width 462 height 305
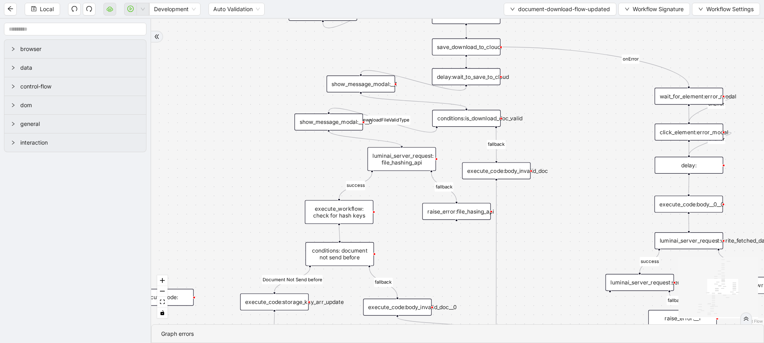
drag, startPoint x: 329, startPoint y: 131, endPoint x: 402, endPoint y: 141, distance: 73.1
click at [402, 141] on div "close_modal success fallback fallback success fallback Document Not Send before…" at bounding box center [457, 171] width 613 height 305
click at [338, 119] on div "show_message_modal:__1__0" at bounding box center [328, 121] width 68 height 17
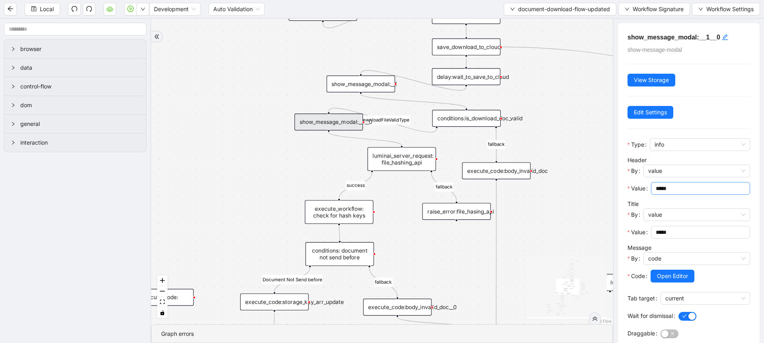
click at [675, 186] on input "*****" at bounding box center [700, 188] width 88 height 9
type input "*****"
click at [653, 281] on button "Open Editor" at bounding box center [673, 275] width 44 height 13
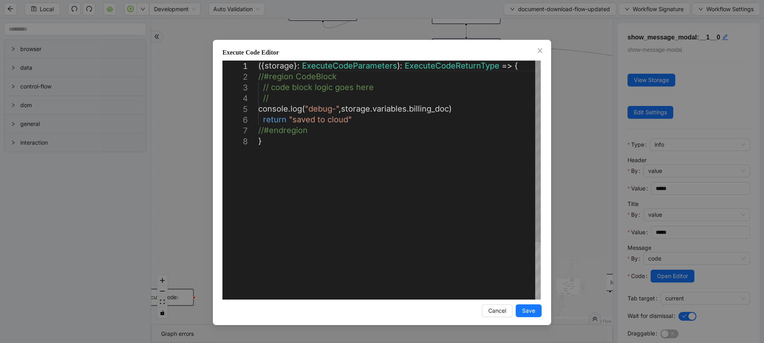
scroll to position [0, 4]
drag, startPoint x: 290, startPoint y: 119, endPoint x: 345, endPoint y: 122, distance: 55.0
type textarea "**********"
click at [533, 312] on span "Save" at bounding box center [528, 310] width 13 height 9
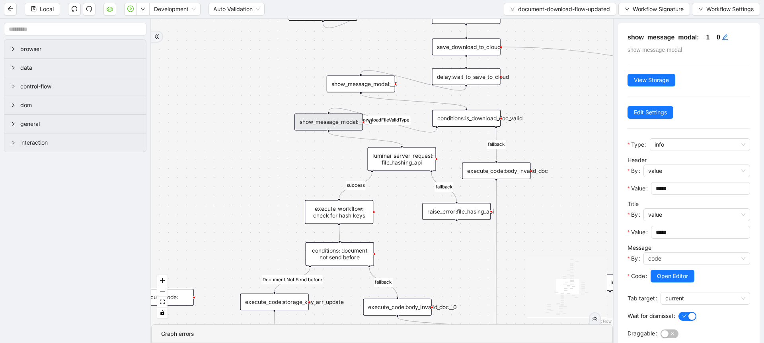
scroll to position [190, 0]
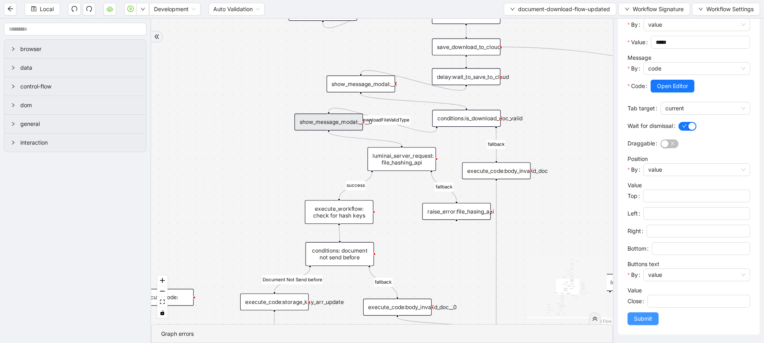
click at [640, 321] on span "Submit" at bounding box center [643, 318] width 18 height 9
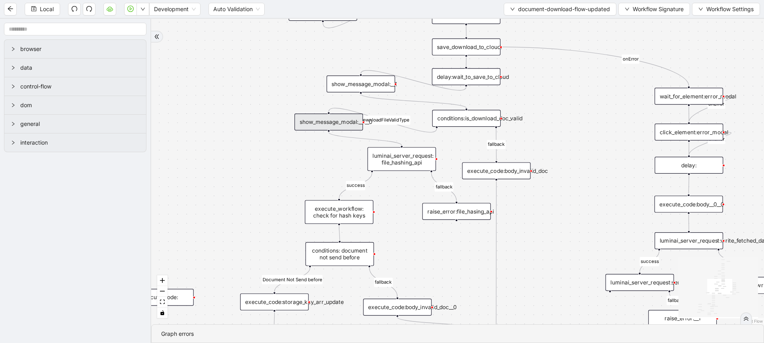
scroll to position [0, 0]
click at [469, 49] on div "save_download_to_cloud:" at bounding box center [466, 47] width 68 height 17
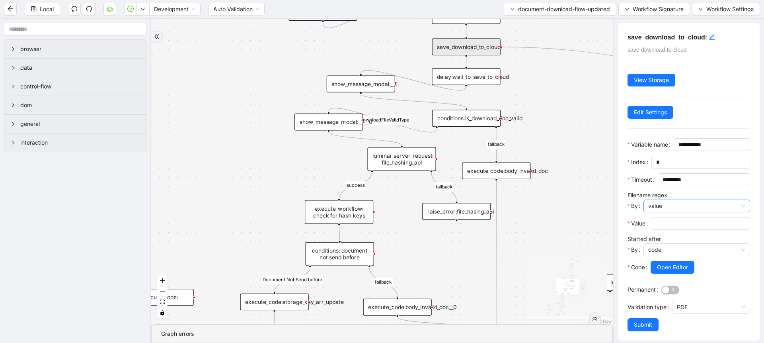
scroll to position [32, 0]
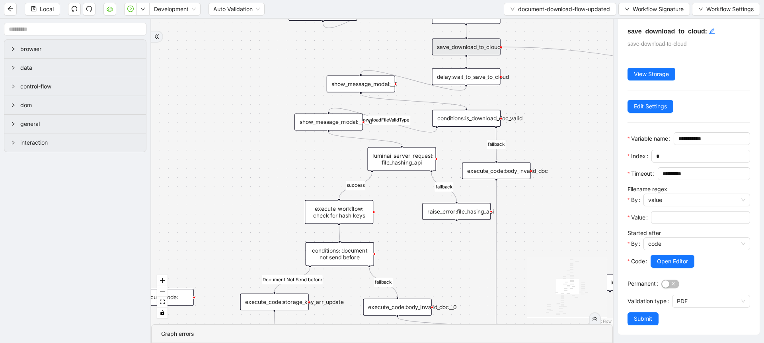
click at [543, 249] on div "close_modal success fallback fallback success fallback Document Not Send before…" at bounding box center [382, 171] width 462 height 305
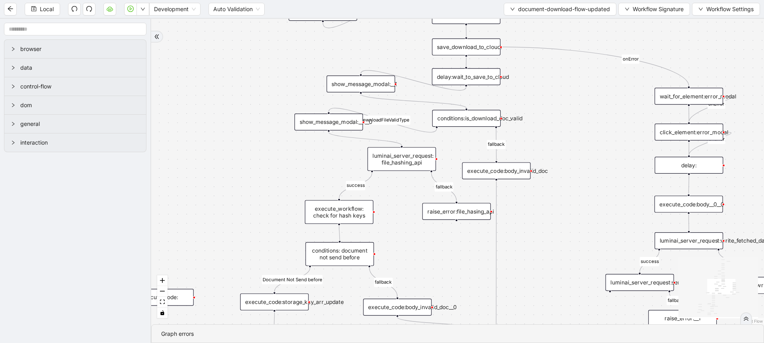
scroll to position [0, 0]
click at [32, 15] on button "Local" at bounding box center [42, 9] width 35 height 13
click at [38, 8] on button "Local" at bounding box center [42, 9] width 35 height 13
click at [134, 12] on button "button" at bounding box center [130, 9] width 13 height 13
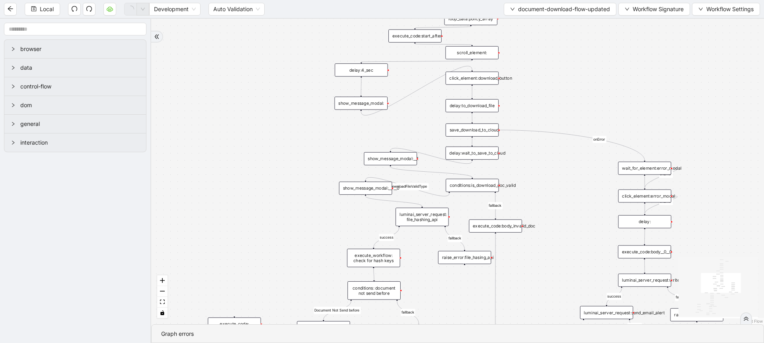
drag, startPoint x: 423, startPoint y: 101, endPoint x: 419, endPoint y: 140, distance: 38.8
click at [419, 140] on div "close_modal success fallback fallback success fallback Document Not Send before…" at bounding box center [457, 171] width 613 height 305
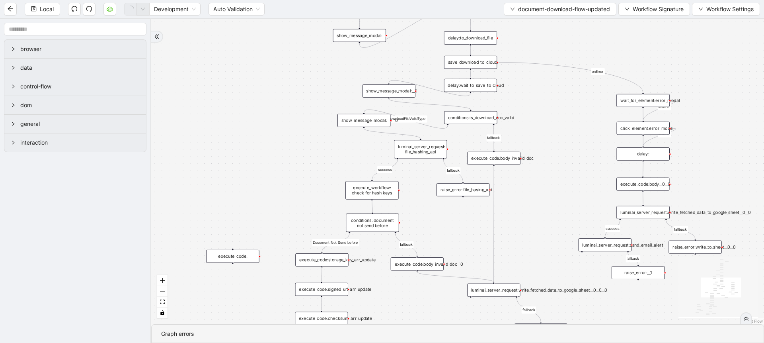
drag, startPoint x: 334, startPoint y: 228, endPoint x: 333, endPoint y: 160, distance: 68.0
click at [333, 160] on div "close_modal success fallback fallback success fallback Document Not Send before…" at bounding box center [457, 171] width 613 height 305
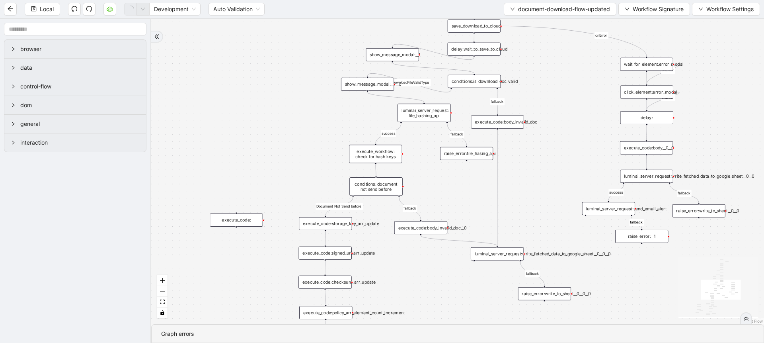
drag, startPoint x: 407, startPoint y: 291, endPoint x: 410, endPoint y: 189, distance: 101.5
click at [410, 189] on div "close_modal success fallback fallback success fallback Document Not Send before…" at bounding box center [457, 171] width 613 height 305
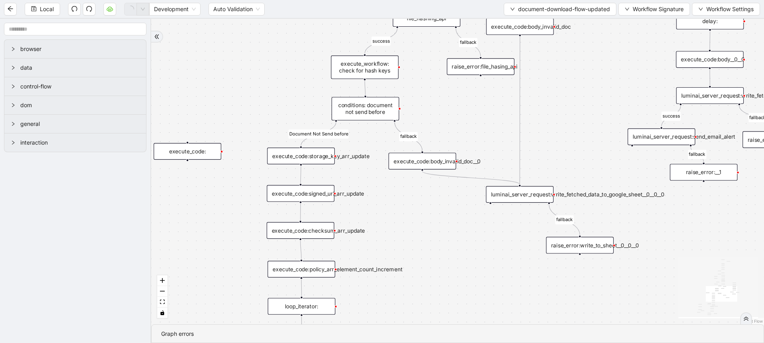
click at [377, 105] on div "conditions: document not send before" at bounding box center [365, 108] width 68 height 23
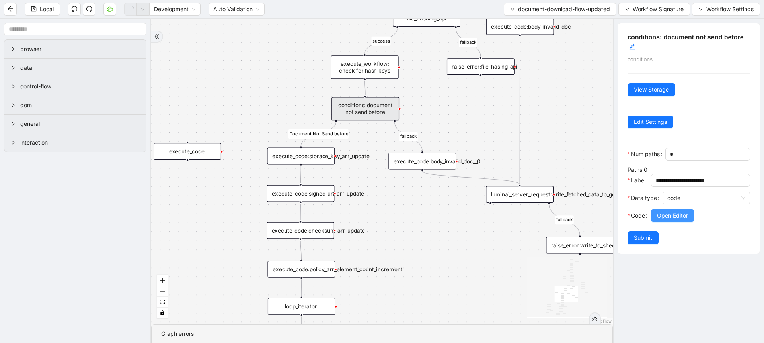
click at [671, 222] on button "Open Editor" at bounding box center [673, 215] width 44 height 13
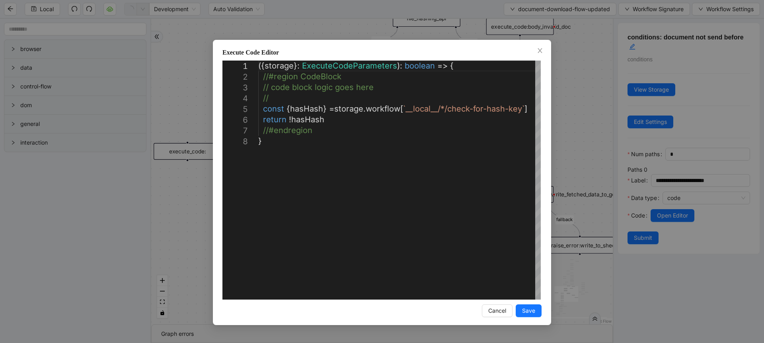
click at [562, 181] on div "**********" at bounding box center [382, 171] width 764 height 343
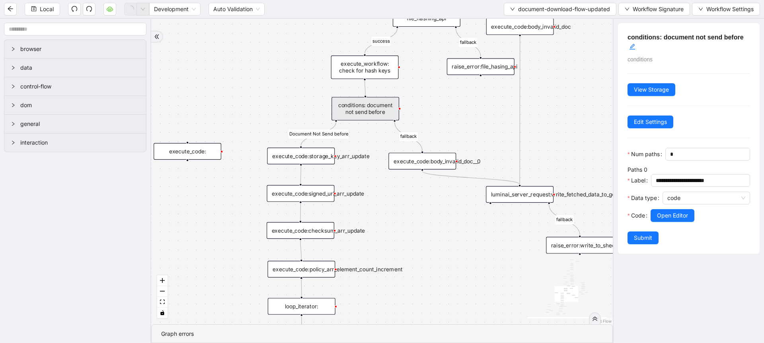
click at [380, 72] on div "execute_workflow: check for hash keys" at bounding box center [365, 66] width 68 height 23
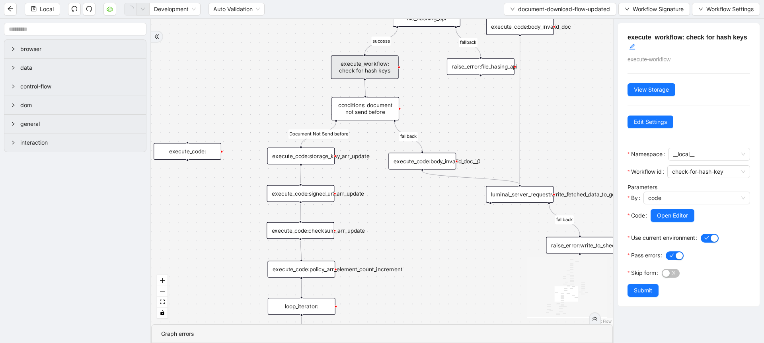
click at [16, 297] on aside "browser data control-flow dom general interaction" at bounding box center [75, 181] width 151 height 324
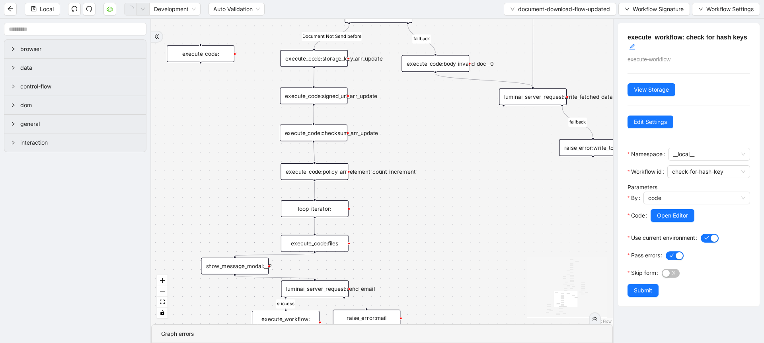
drag, startPoint x: 473, startPoint y: 272, endPoint x: 487, endPoint y: 174, distance: 98.8
click at [487, 174] on div "close_modal success fallback fallback success fallback Document Not Send before…" at bounding box center [382, 171] width 462 height 305
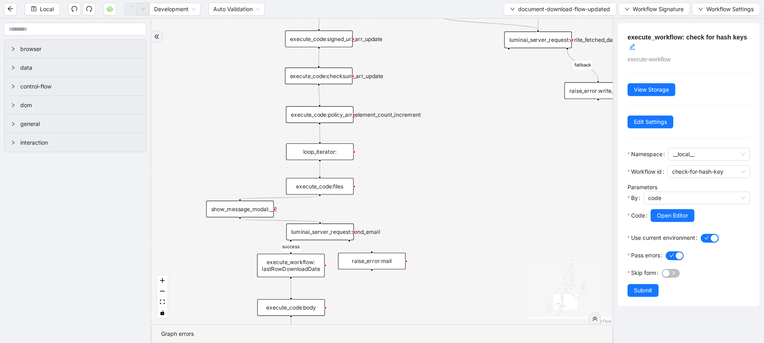
drag, startPoint x: 466, startPoint y: 248, endPoint x: 471, endPoint y: 191, distance: 56.7
click at [471, 191] on div "close_modal success fallback fallback success fallback Document Not Send before…" at bounding box center [382, 171] width 462 height 305
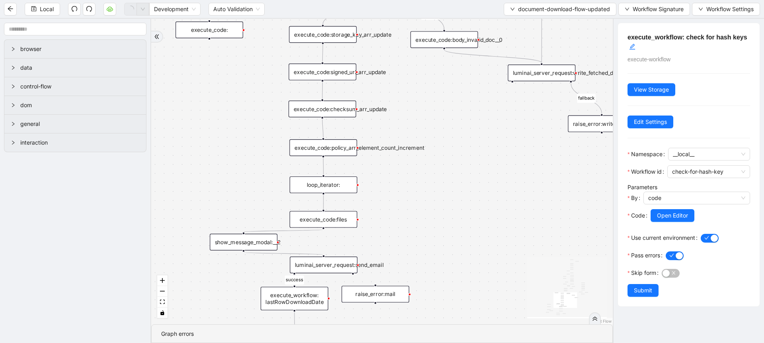
drag, startPoint x: 471, startPoint y: 191, endPoint x: 480, endPoint y: 206, distance: 17.0
click at [480, 206] on div "close_modal success fallback fallback success fallback Document Not Send before…" at bounding box center [382, 171] width 462 height 305
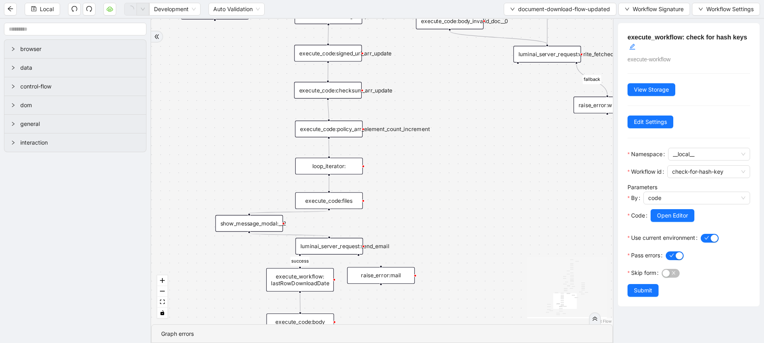
click at [445, 218] on div "close_modal success fallback fallback success fallback Document Not Send before…" at bounding box center [382, 171] width 462 height 305
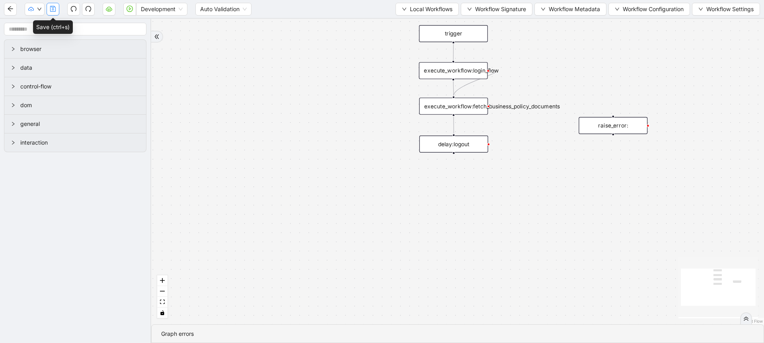
click at [48, 7] on button "button" at bounding box center [53, 9] width 13 height 13
click at [352, 120] on div "trigger execute_workflow:login_flow execute_workflow:fetch_business_policy_docu…" at bounding box center [457, 171] width 613 height 305
click at [404, 7] on button "Local Workflows" at bounding box center [426, 9] width 63 height 13
click at [405, 23] on span "Select" at bounding box center [423, 24] width 52 height 9
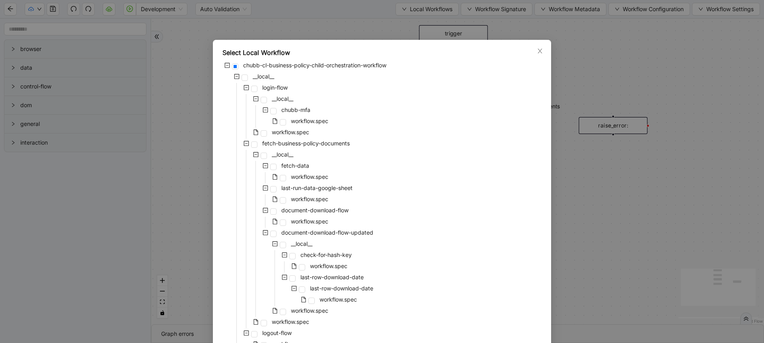
scroll to position [54, 0]
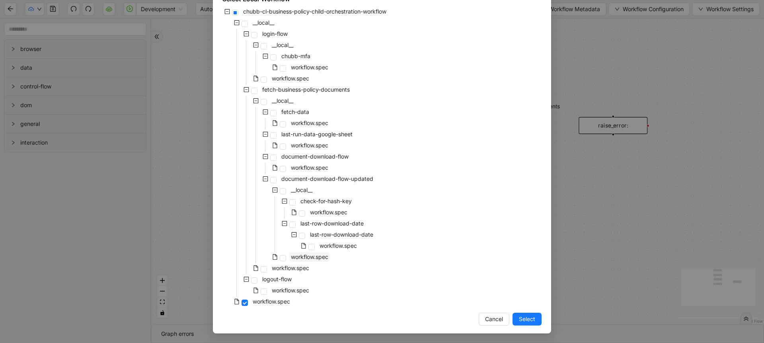
click at [297, 260] on span "workflow.spec" at bounding box center [309, 257] width 41 height 10
click at [520, 319] on span "Select" at bounding box center [527, 318] width 16 height 9
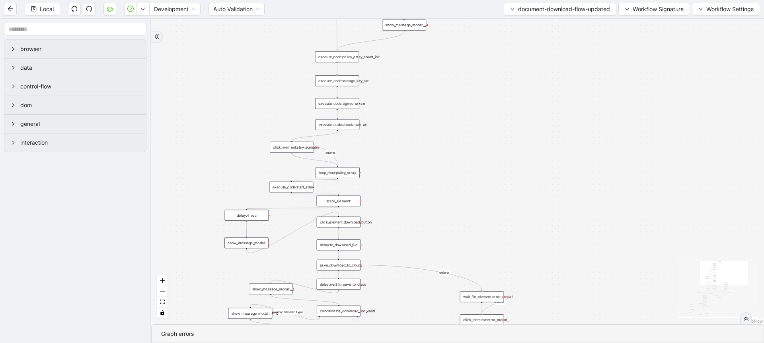
drag, startPoint x: 264, startPoint y: 94, endPoint x: 200, endPoint y: 280, distance: 197.3
click at [200, 280] on div "close_modal success fallback fallback success fallback Document Not Send before…" at bounding box center [457, 171] width 613 height 305
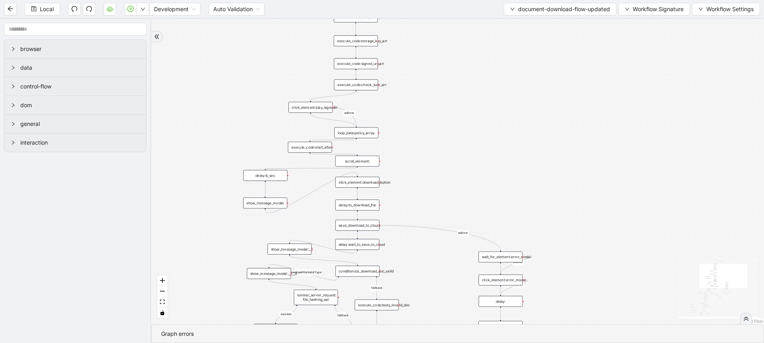
drag, startPoint x: 448, startPoint y: 59, endPoint x: 467, endPoint y: 17, distance: 46.5
click at [467, 17] on section "Local Development Auto Validation document-download-flow-updated Workflow Signa…" at bounding box center [382, 171] width 764 height 343
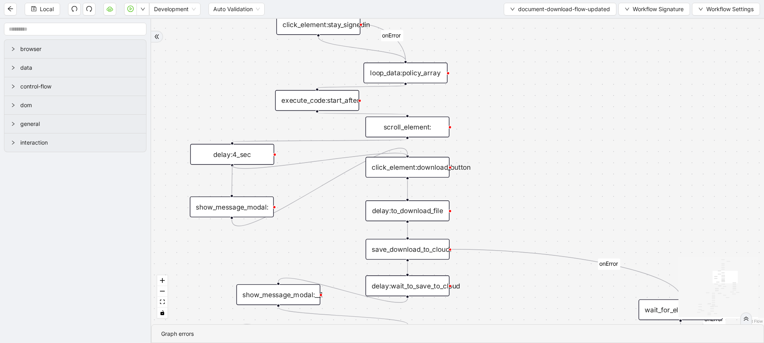
drag, startPoint x: 233, startPoint y: 165, endPoint x: 407, endPoint y: 154, distance: 174.6
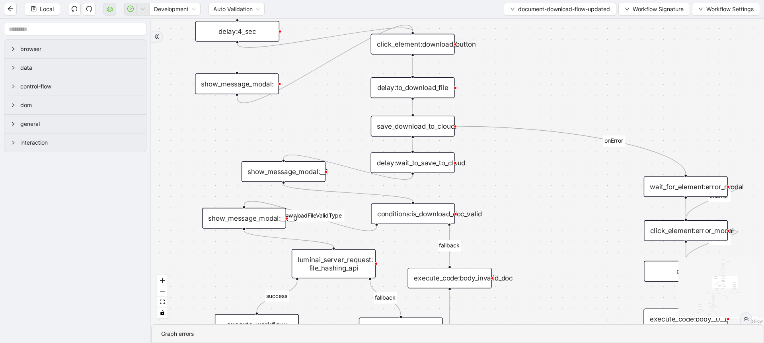
drag, startPoint x: 329, startPoint y: 244, endPoint x: 334, endPoint y: 121, distance: 123.8
click at [334, 121] on div "close_modal success fallback fallback success fallback Document Not Send before…" at bounding box center [457, 171] width 613 height 305
drag, startPoint x: 413, startPoint y: 173, endPoint x: 473, endPoint y: 194, distance: 63.7
click at [413, 200] on div "trigger click_element:download_button delay:to_download_file save_download_to_c…" at bounding box center [770, 298] width 862 height 429
drag, startPoint x: 376, startPoint y: 222, endPoint x: 335, endPoint y: 250, distance: 50.0
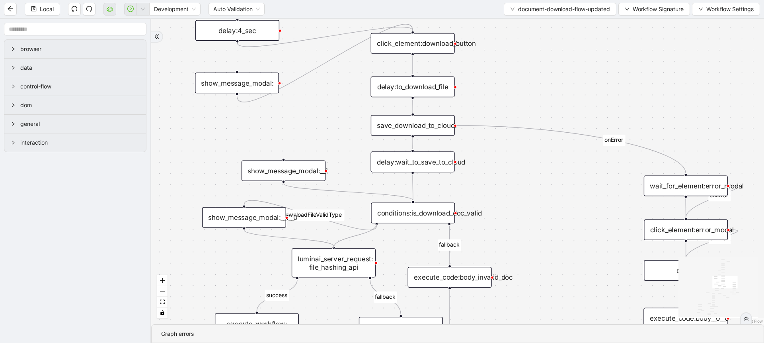
click at [339, 250] on div "trigger click_element:download_button delay:to_download_file save_download_to_c…" at bounding box center [770, 298] width 862 height 429
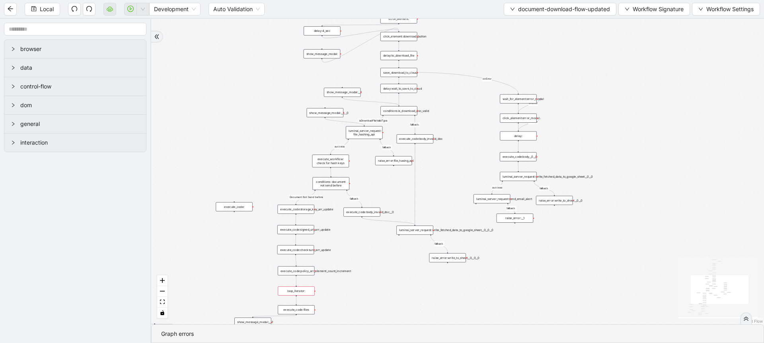
drag, startPoint x: 368, startPoint y: 292, endPoint x: 373, endPoint y: 125, distance: 166.8
click at [373, 125] on div "close_modal success fallback fallback success fallback Document Not Send before…" at bounding box center [457, 171] width 613 height 305
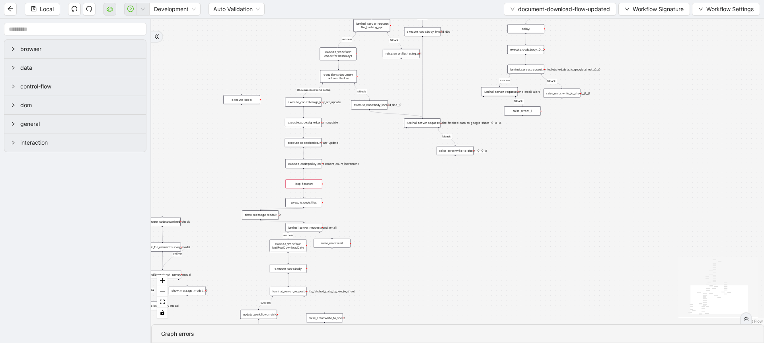
drag, startPoint x: 377, startPoint y: 258, endPoint x: 384, endPoint y: 165, distance: 93.8
click at [384, 165] on div "close_modal success fallback fallback success fallback Document Not Send before…" at bounding box center [457, 171] width 613 height 305
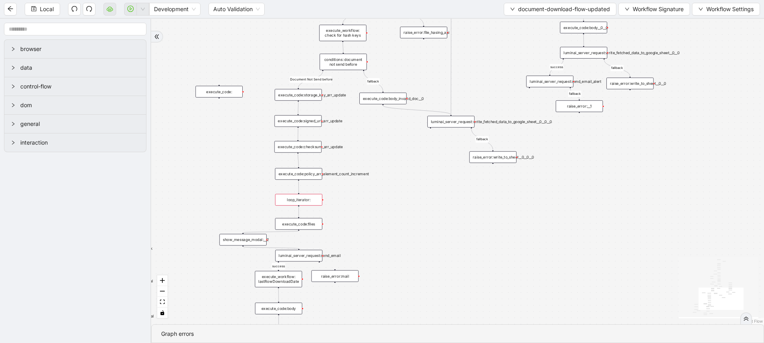
drag, startPoint x: 392, startPoint y: 157, endPoint x: 384, endPoint y: 222, distance: 65.7
click at [384, 222] on div "close_modal success fallback fallback success fallback Document Not Send before…" at bounding box center [457, 171] width 613 height 305
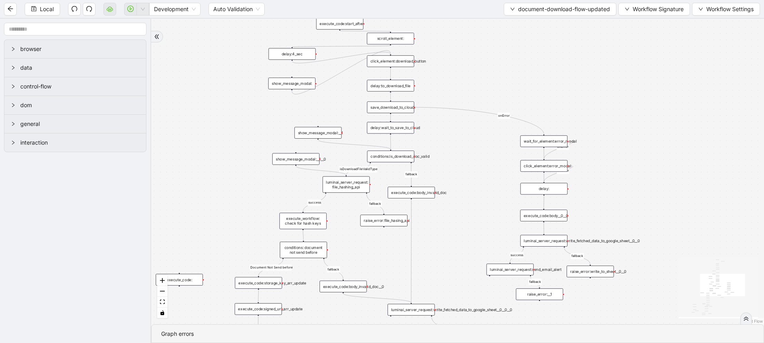
drag, startPoint x: 386, startPoint y: 78, endPoint x: 346, endPoint y: 254, distance: 179.8
click at [346, 254] on div "close_modal success fallback fallback success fallback Document Not Send before…" at bounding box center [457, 171] width 613 height 305
click at [319, 170] on icon "Edge from show_message_modal:__1__0 to luminai_server_request: file_hashing_api" at bounding box center [321, 172] width 50 height 9
click at [343, 146] on icon "Edge from show_message_modal:__1 to conditions:is_download_doc_valid" at bounding box center [354, 147] width 73 height 10
click at [342, 72] on icon "Edge from show_message_modal: to click_element:download_button" at bounding box center [340, 75] width 99 height 44
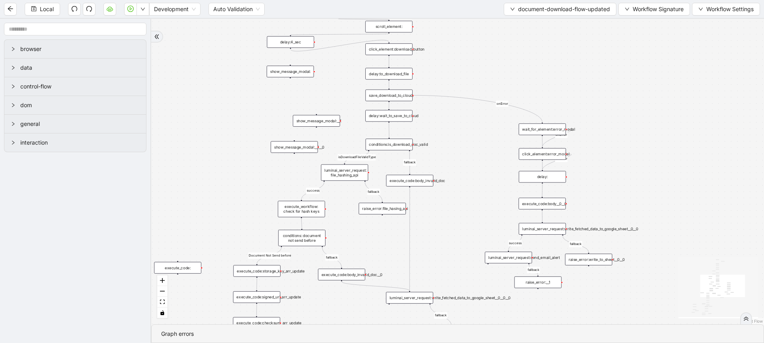
drag, startPoint x: 342, startPoint y: 72, endPoint x: 349, endPoint y: 16, distance: 55.8
click at [349, 16] on section "Local Development Auto Validation document-download-flow-updated Workflow Signa…" at bounding box center [382, 171] width 764 height 343
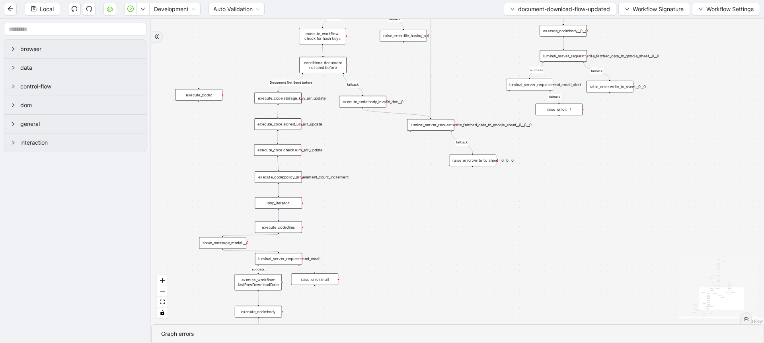
drag, startPoint x: 323, startPoint y: 261, endPoint x: 335, endPoint y: 129, distance: 132.3
click at [335, 129] on div "close_modal success fallback fallback success fallback Document Not Send before…" at bounding box center [457, 171] width 613 height 305
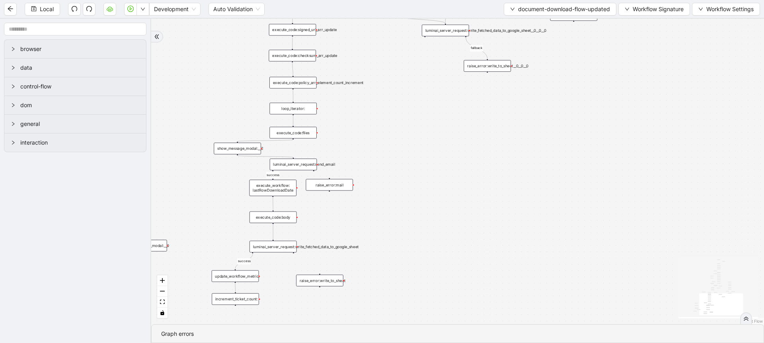
drag, startPoint x: 347, startPoint y: 222, endPoint x: 362, endPoint y: 127, distance: 96.3
click at [362, 127] on div "close_modal success fallback fallback success fallback Document Not Send before…" at bounding box center [457, 171] width 613 height 305
drag, startPoint x: 292, startPoint y: 137, endPoint x: 297, endPoint y: 156, distance: 19.6
click at [297, 156] on div "close_modal success fallback fallback success fallback Document Not Send before…" at bounding box center [457, 171] width 613 height 305
click at [263, 156] on icon "Edge from show_message_modal:__2 to luminai_server_request:send_email" at bounding box center [266, 156] width 56 height 2
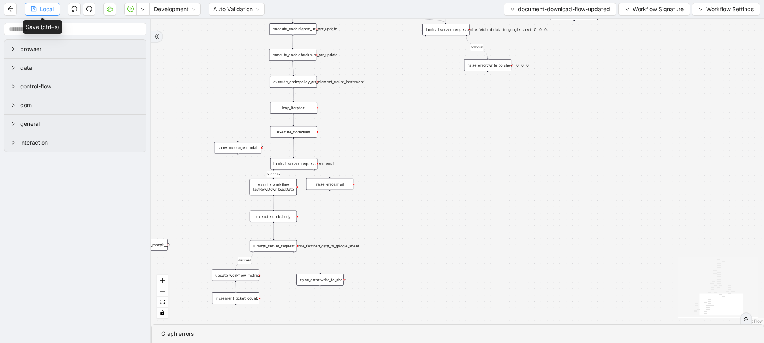
click at [53, 10] on span "Local" at bounding box center [47, 9] width 14 height 9
click at [50, 15] on button "Local" at bounding box center [42, 9] width 35 height 13
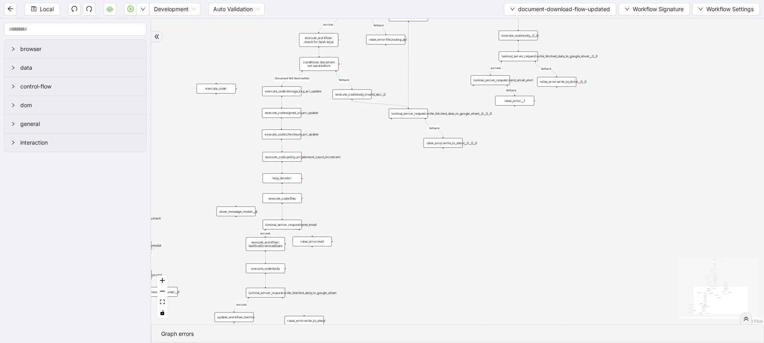
drag, startPoint x: 201, startPoint y: 140, endPoint x: 206, endPoint y: 205, distance: 65.0
click at [206, 205] on div "close_modal success fallback fallback success fallback Document Not Send before…" at bounding box center [457, 171] width 613 height 305
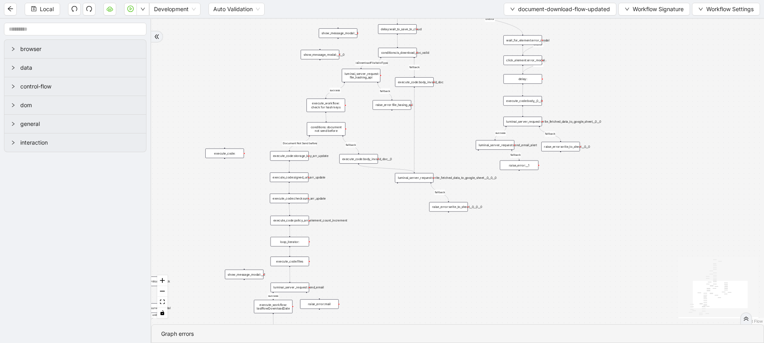
drag, startPoint x: 345, startPoint y: 214, endPoint x: 351, endPoint y: 277, distance: 63.2
click at [351, 277] on div "close_modal success fallback fallback success fallback Document Not Send before…" at bounding box center [457, 171] width 613 height 305
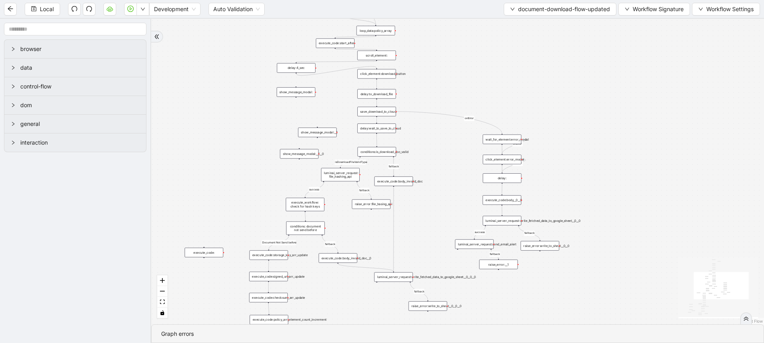
drag, startPoint x: 372, startPoint y: 234, endPoint x: 352, endPoint y: 333, distance: 101.2
click at [352, 333] on section "close_modal success fallback fallback success fallback Document Not Send before…" at bounding box center [457, 181] width 613 height 324
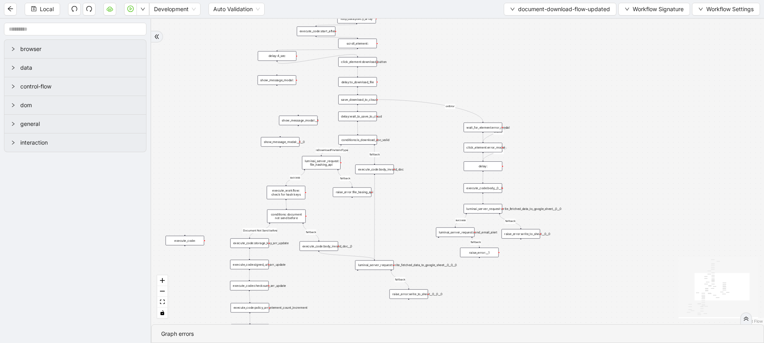
drag, startPoint x: 455, startPoint y: 97, endPoint x: 435, endPoint y: 73, distance: 30.8
click at [435, 73] on div "close_modal success fallback fallback success fallback Document Not Send before…" at bounding box center [457, 171] width 613 height 305
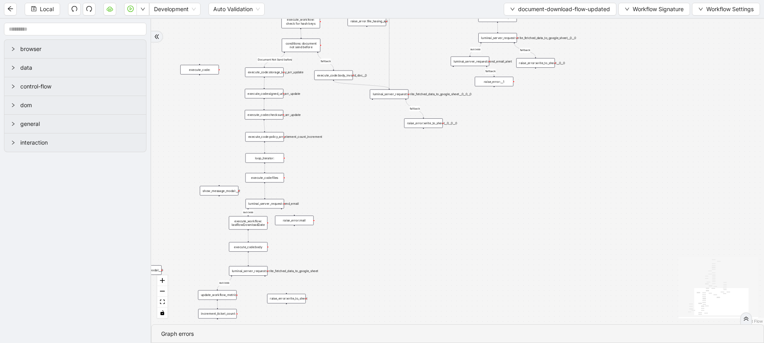
drag, startPoint x: 413, startPoint y: 225, endPoint x: 428, endPoint y: 66, distance: 159.5
click at [428, 66] on div "close_modal success fallback fallback success fallback Document Not Send before…" at bounding box center [457, 171] width 613 height 305
click at [45, 5] on span "Local" at bounding box center [47, 9] width 14 height 9
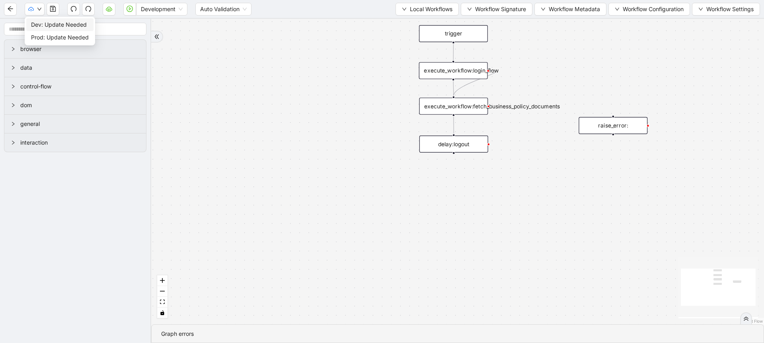
click at [47, 22] on span "Dev: Update Needed" at bounding box center [60, 24] width 58 height 9
click at [43, 36] on span "Prod: Update Needed" at bounding box center [60, 37] width 58 height 9
click at [113, 14] on button "button" at bounding box center [109, 9] width 13 height 13
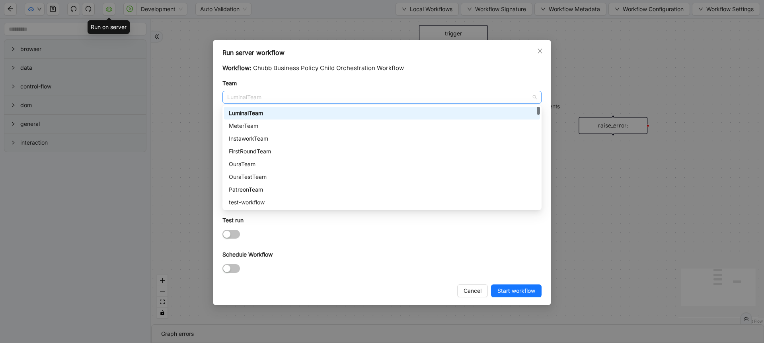
click at [238, 93] on span "LuminaiTeam" at bounding box center [382, 97] width 310 height 12
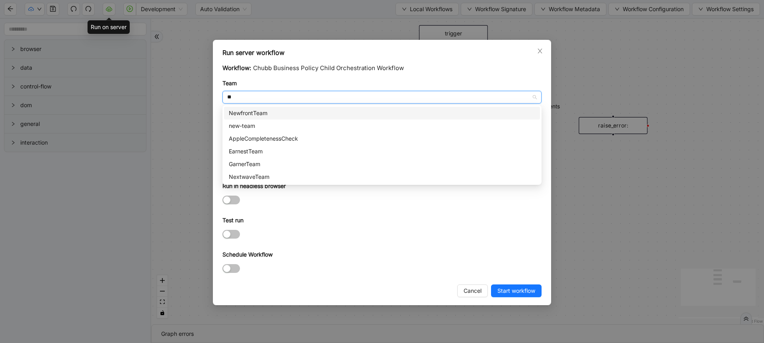
type input "***"
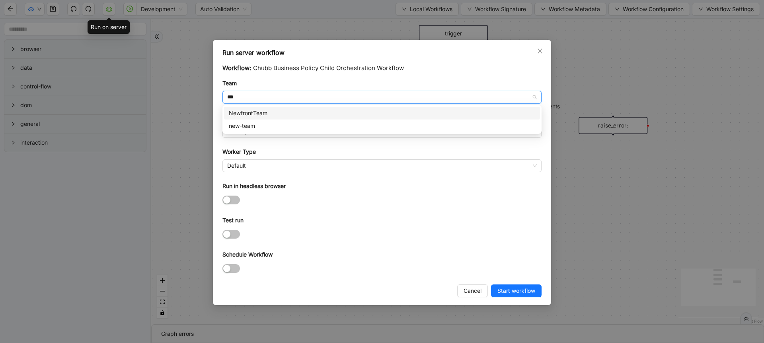
click at [249, 114] on div "NewfrontTeam" at bounding box center [382, 113] width 306 height 9
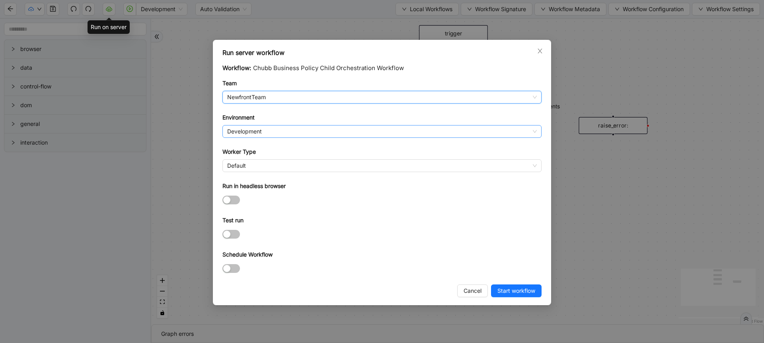
click at [247, 131] on span "Development" at bounding box center [382, 131] width 310 height 12
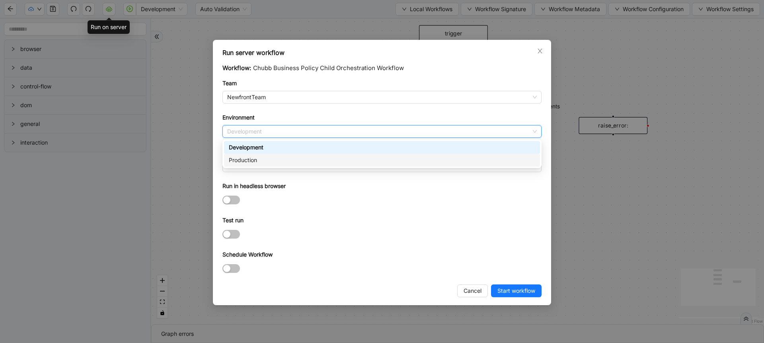
click at [248, 158] on div "Production" at bounding box center [382, 160] width 306 height 9
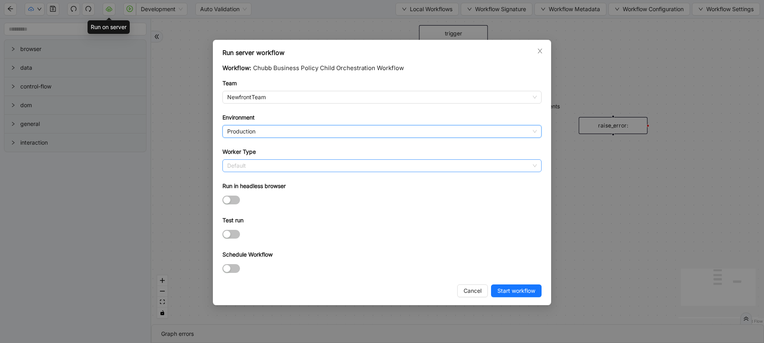
scroll to position [115, 0]
click at [249, 167] on span "Default" at bounding box center [382, 166] width 310 height 12
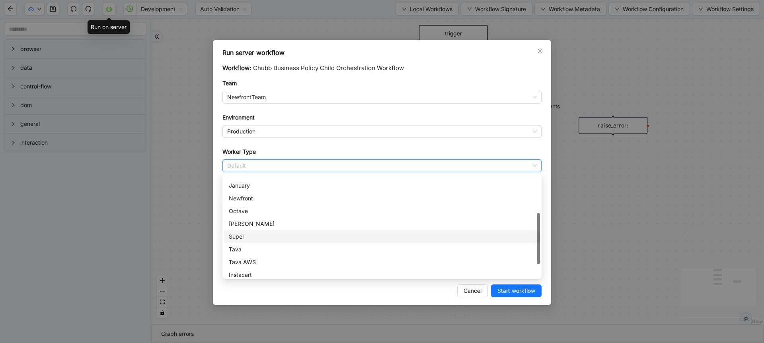
scroll to position [85, 0]
click at [245, 197] on div "Newfront" at bounding box center [382, 198] width 306 height 9
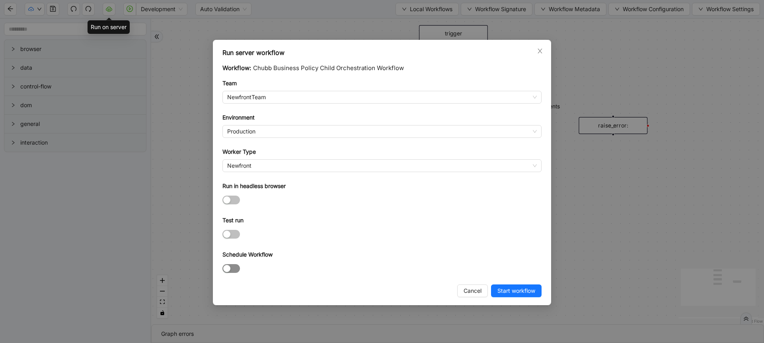
click at [234, 264] on span "button" at bounding box center [231, 268] width 18 height 9
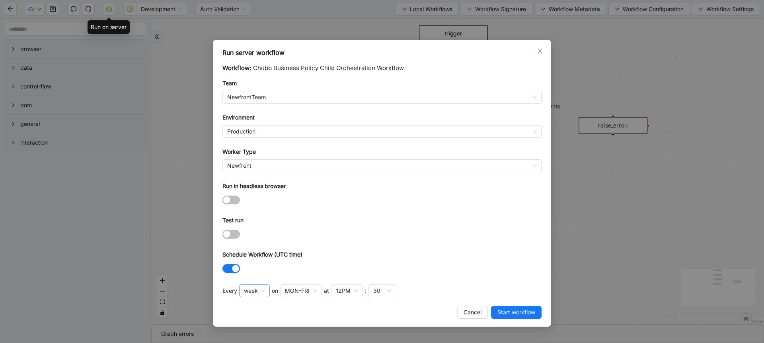
click at [256, 284] on span "week" at bounding box center [254, 290] width 21 height 12
click at [253, 276] on div "hour" at bounding box center [254, 274] width 16 height 9
click at [256, 288] on span "hour" at bounding box center [253, 290] width 19 height 12
click at [251, 254] on div "week" at bounding box center [254, 249] width 26 height 13
click at [522, 313] on span "Start workflow" at bounding box center [516, 312] width 38 height 9
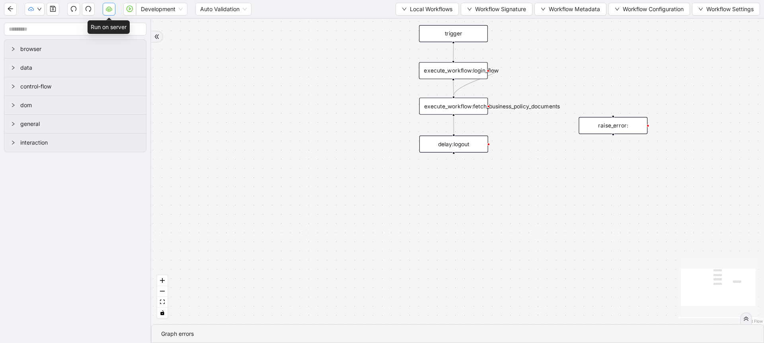
click at [111, 7] on icon "cloud-server" at bounding box center [109, 9] width 6 height 6
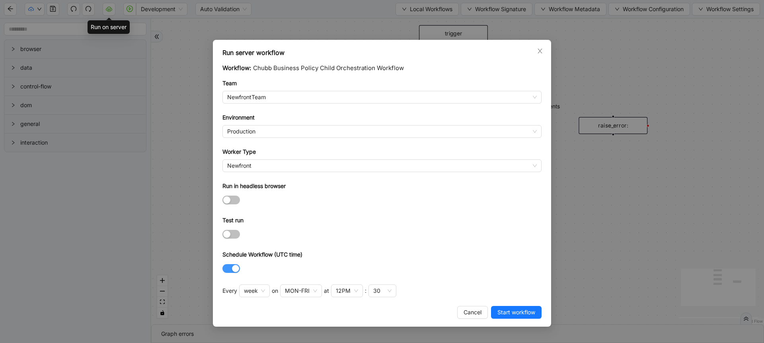
click at [231, 267] on button "Schedule Workflow (UTC time)" at bounding box center [231, 268] width 18 height 9
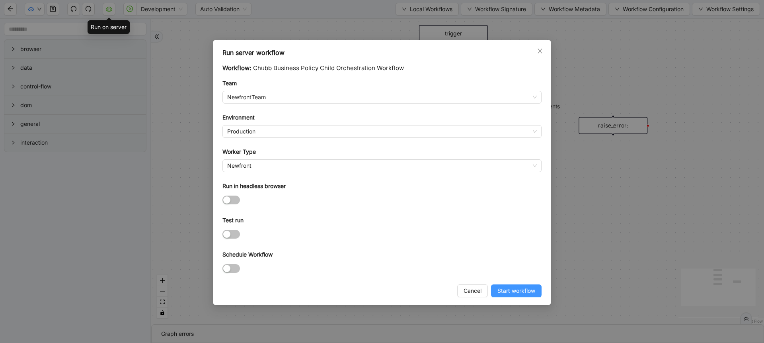
click at [527, 288] on span "Start workflow" at bounding box center [516, 290] width 38 height 9
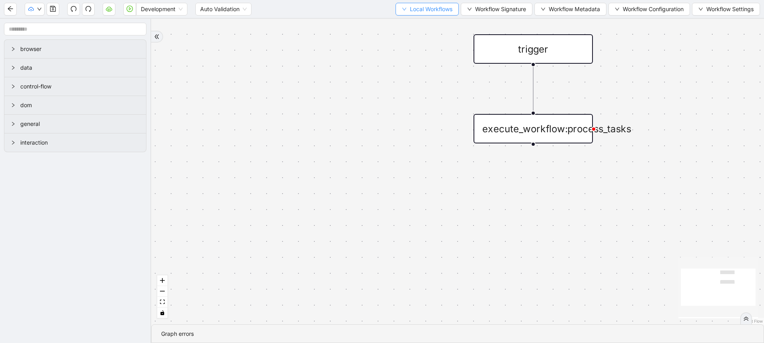
click at [410, 8] on span "Local Workflows" at bounding box center [431, 9] width 43 height 9
click at [409, 19] on li "Select" at bounding box center [423, 24] width 61 height 13
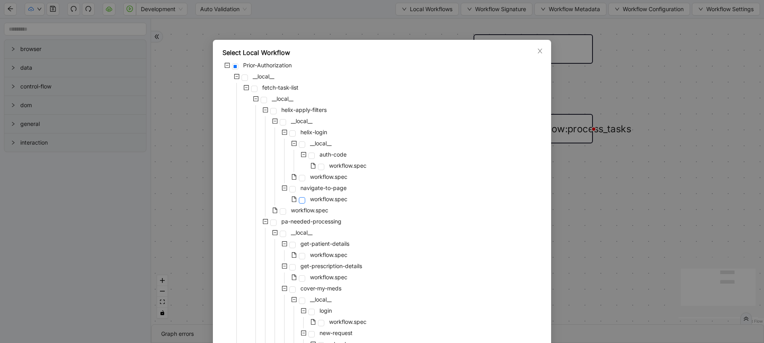
scroll to position [756, 0]
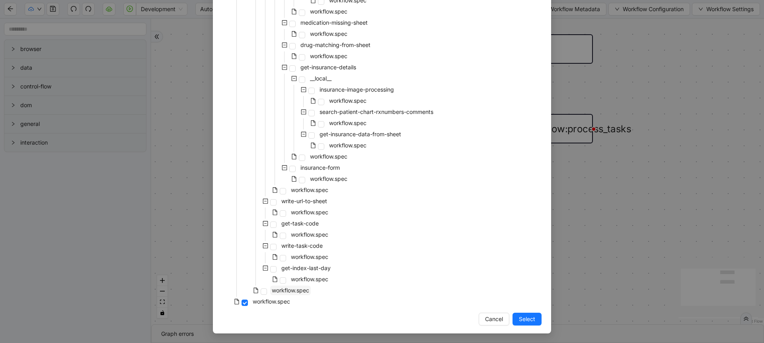
click at [290, 285] on span "workflow.spec" at bounding box center [290, 290] width 41 height 10
click at [512, 315] on button "Select" at bounding box center [526, 318] width 29 height 13
